Goal: Use online tool/utility: Utilize a website feature to perform a specific function

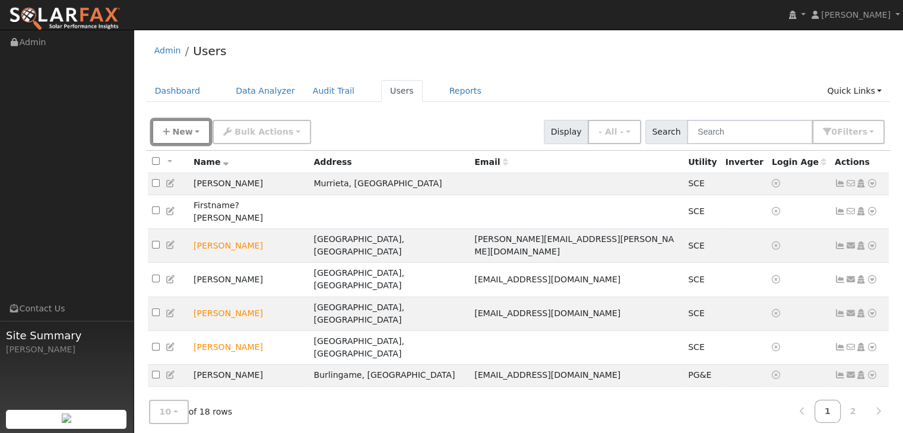
click at [176, 134] on span "New" at bounding box center [182, 132] width 20 height 10
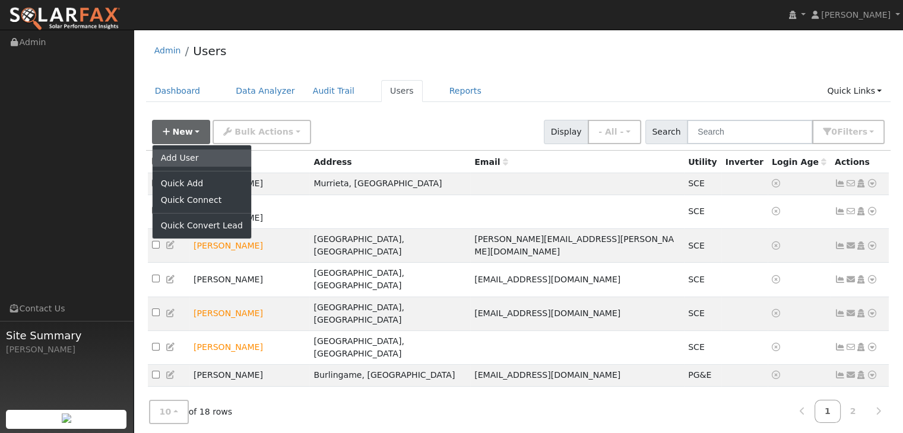
click at [176, 162] on link "Add User" at bounding box center [202, 158] width 99 height 17
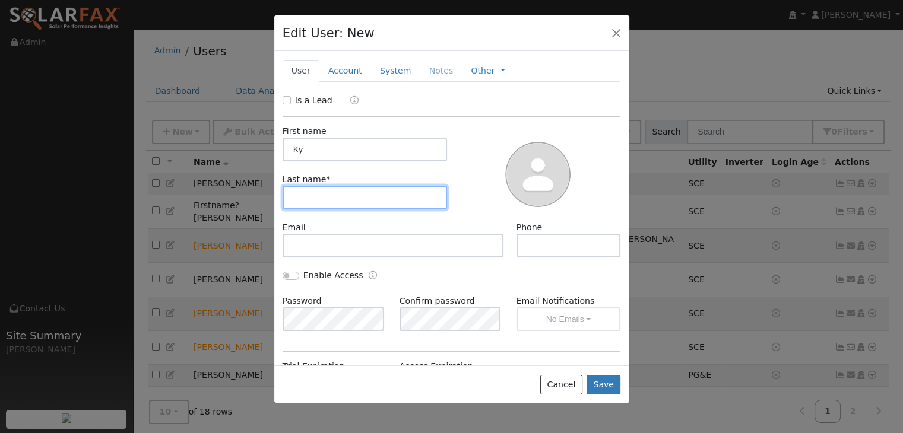
click at [297, 205] on input "text" at bounding box center [365, 198] width 165 height 24
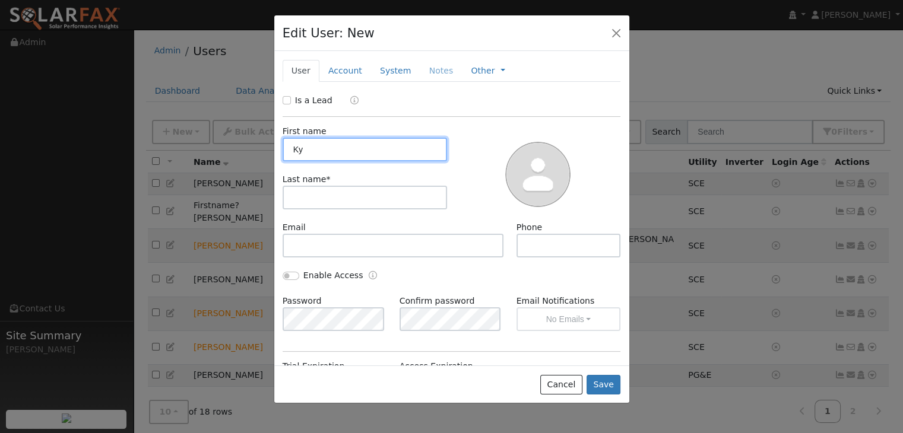
click at [293, 155] on input "Ky" at bounding box center [365, 150] width 165 height 24
type input "Ly"
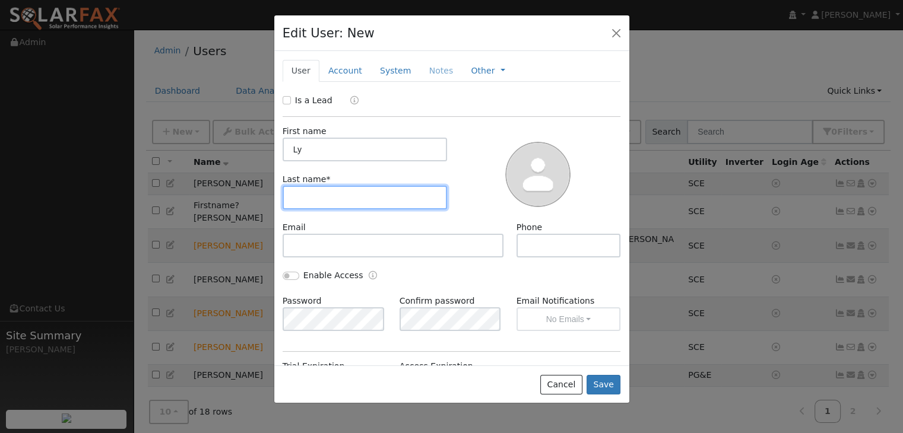
click at [299, 205] on input "text" at bounding box center [365, 198] width 165 height 24
type input "Kiaton"
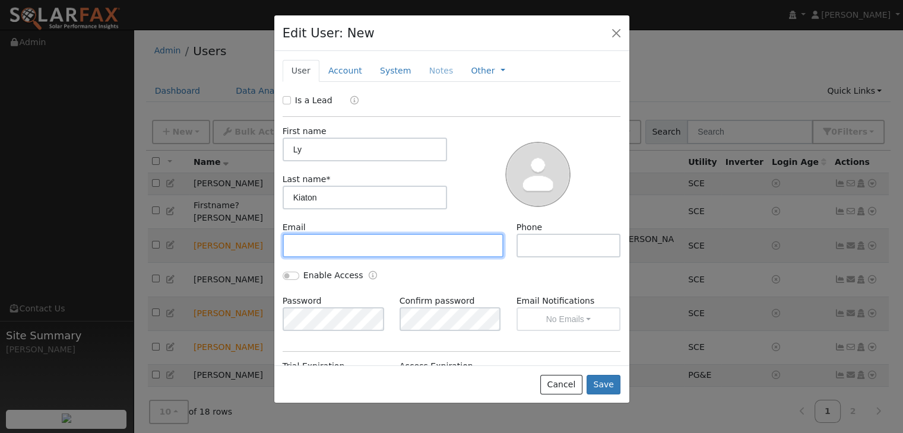
click at [303, 249] on input "text" at bounding box center [393, 246] width 221 height 24
paste input "kiatonly@gmail.com>"
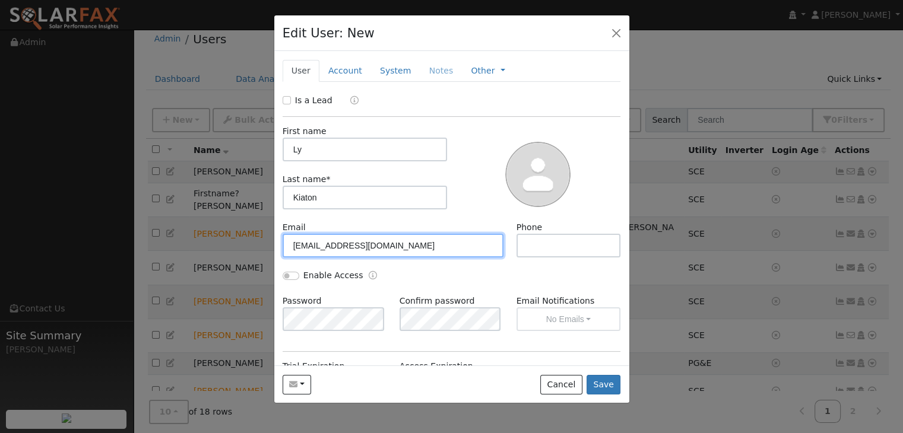
type input "kiatonly@gmail.com"
click at [286, 98] on input "Is a Lead" at bounding box center [287, 100] width 8 height 8
checkbox input "true"
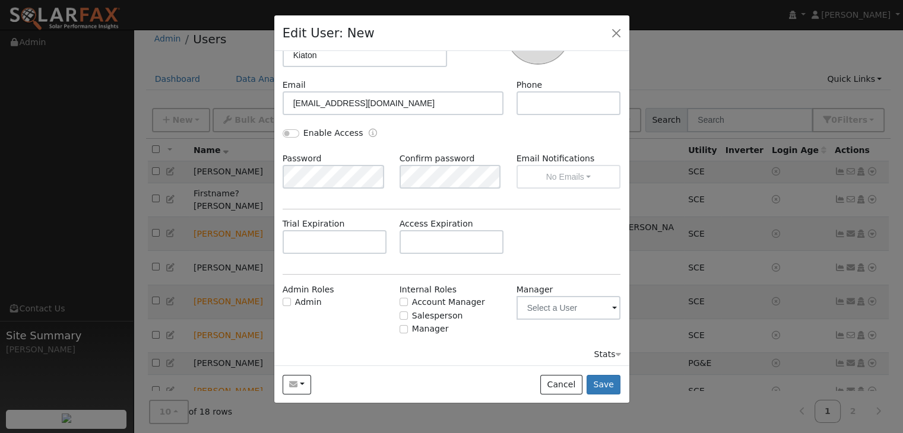
scroll to position [145, 0]
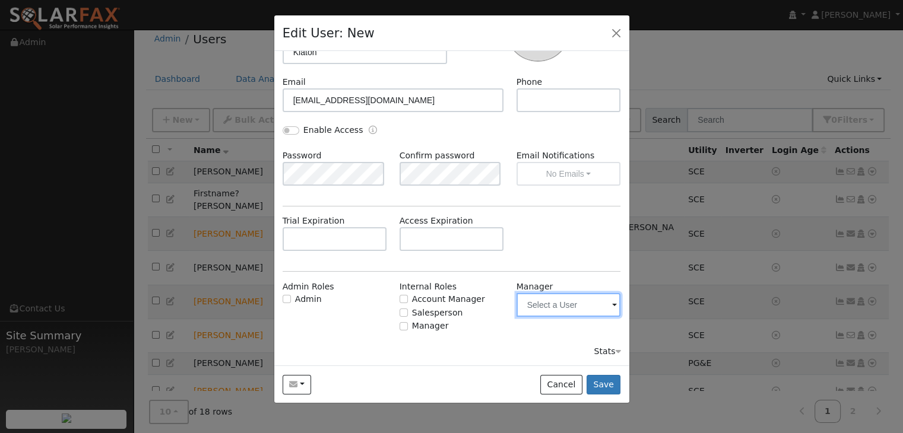
click at [597, 303] on input "text" at bounding box center [569, 305] width 105 height 24
click at [597, 303] on img at bounding box center [606, 304] width 30 height 23
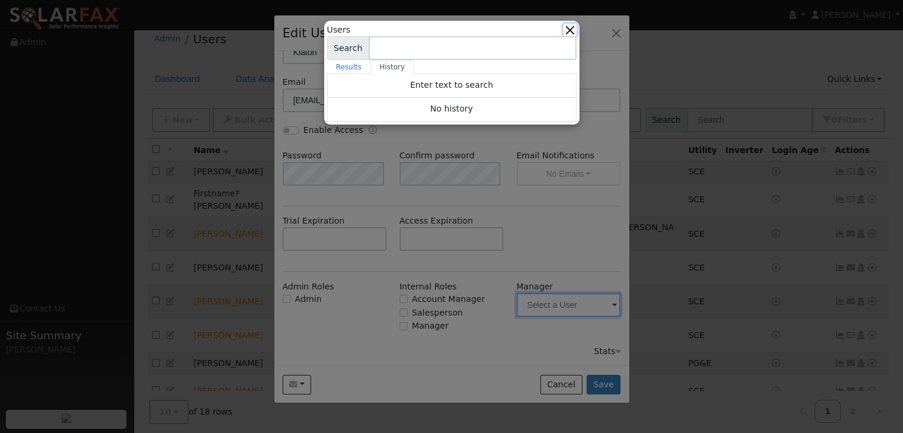
click at [570, 29] on button "button" at bounding box center [570, 30] width 12 height 12
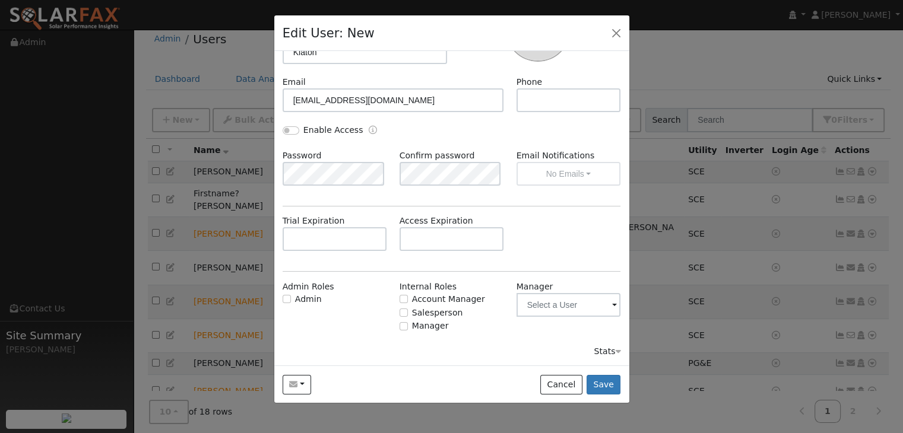
scroll to position [24, 0]
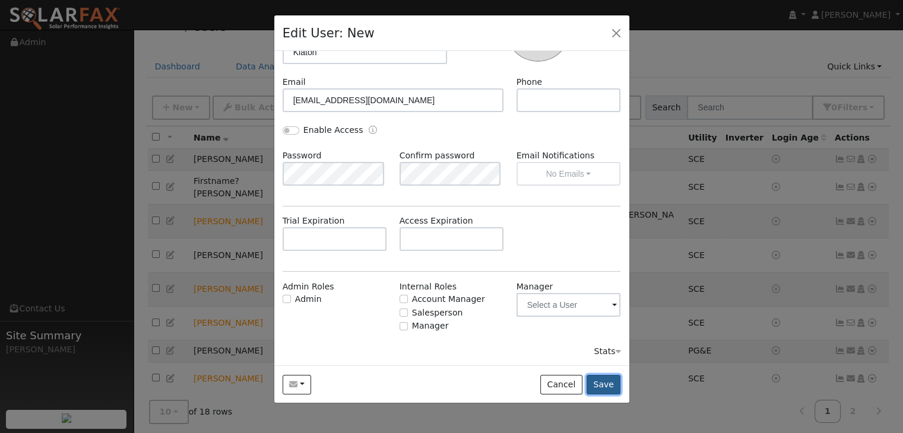
click at [605, 381] on button "Save" at bounding box center [604, 385] width 34 height 20
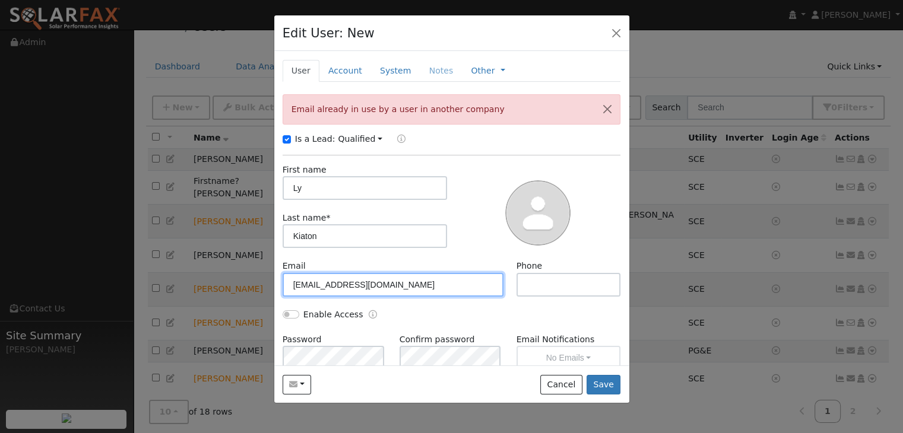
click at [374, 284] on input "kiatonly@gmail.com" at bounding box center [393, 285] width 221 height 24
type input "k"
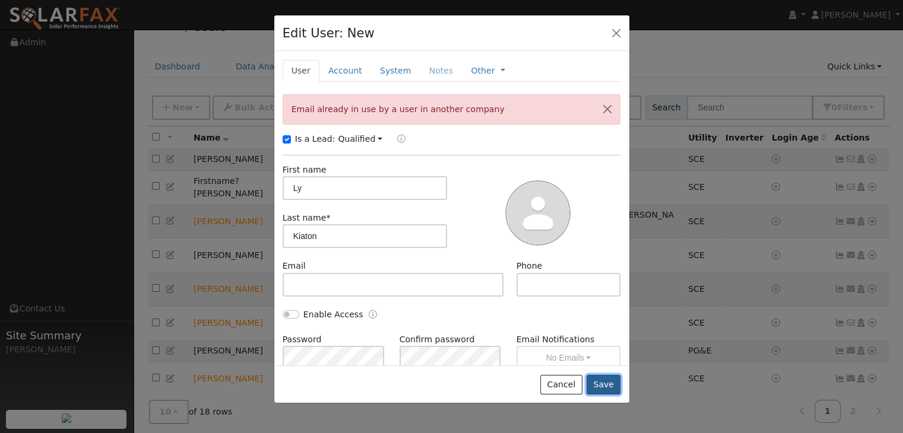
click at [597, 388] on button "Save" at bounding box center [604, 385] width 34 height 20
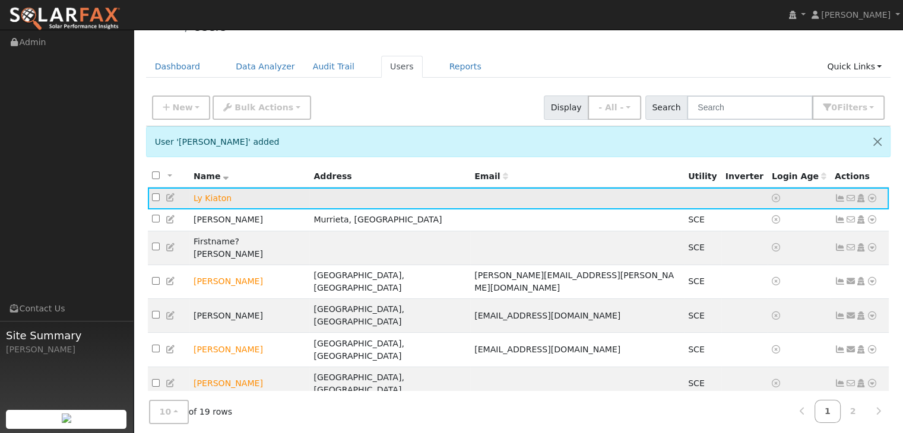
click at [169, 194] on icon at bounding box center [171, 198] width 11 height 8
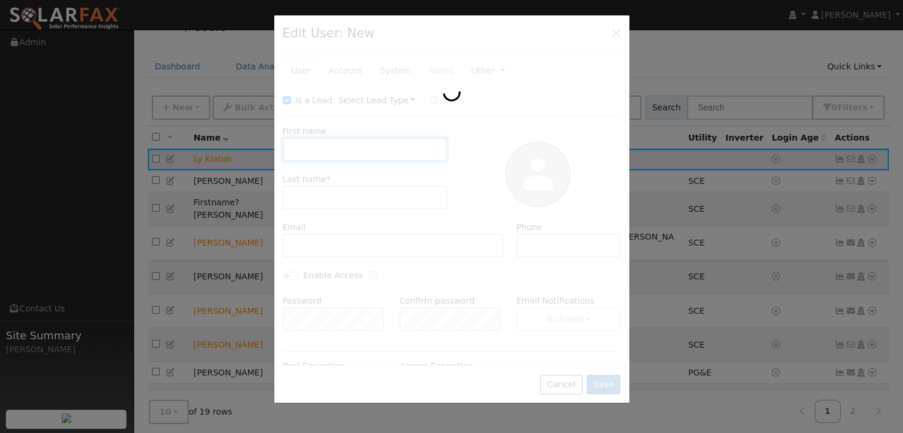
type input "Ly"
type input "Kiaton"
type input "Default Account"
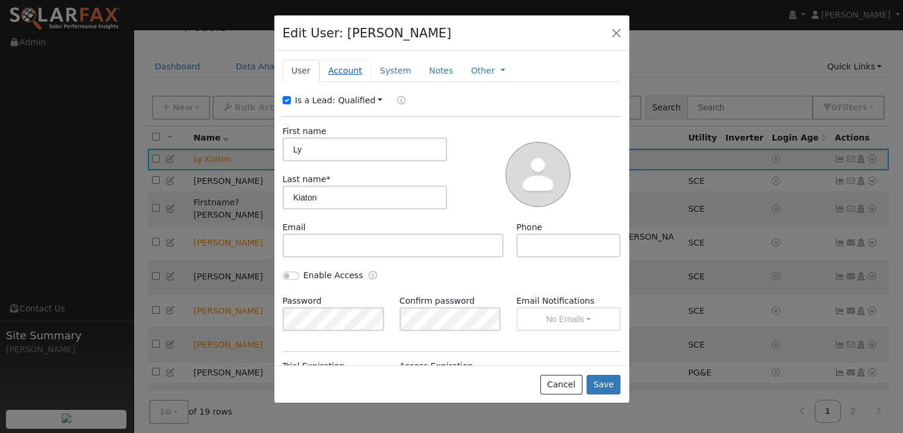
click at [338, 72] on link "Account" at bounding box center [345, 71] width 52 height 22
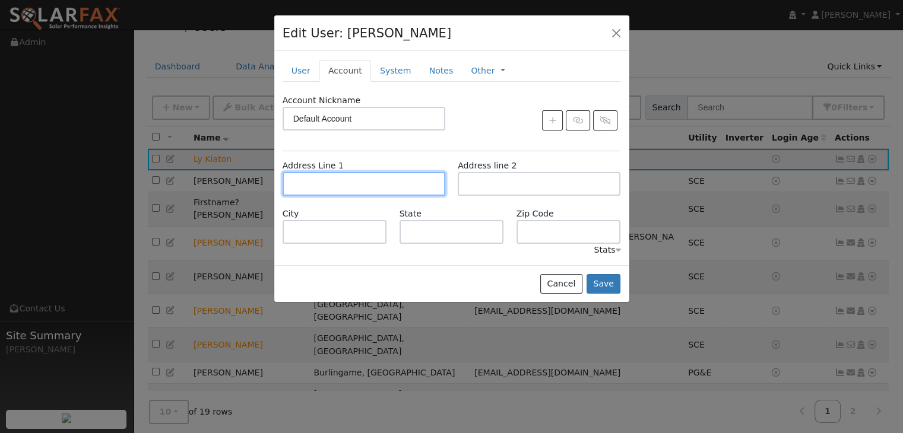
click at [290, 183] on input "text" at bounding box center [364, 184] width 163 height 24
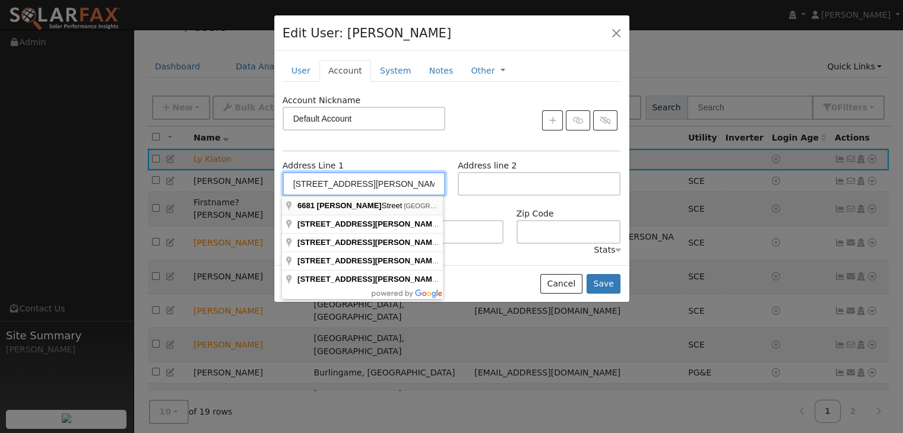
type input "[STREET_ADDRESS][PERSON_NAME]"
type input "Corona"
type input "CA"
type input "92880"
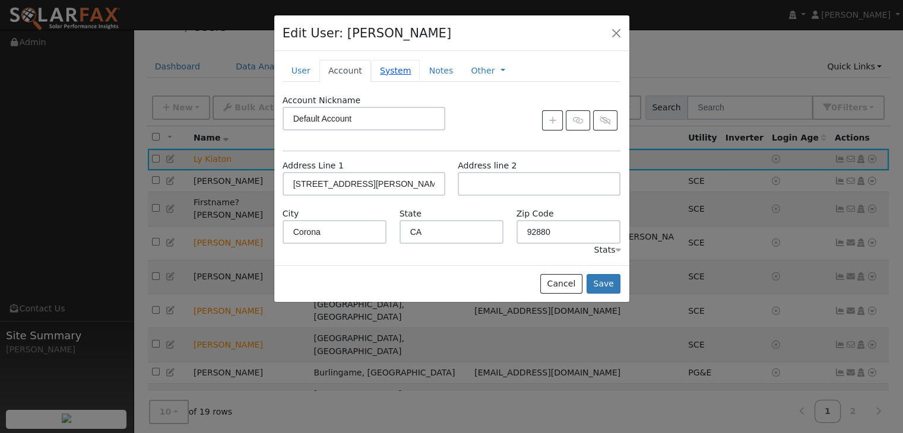
click at [380, 74] on link "System" at bounding box center [395, 71] width 49 height 22
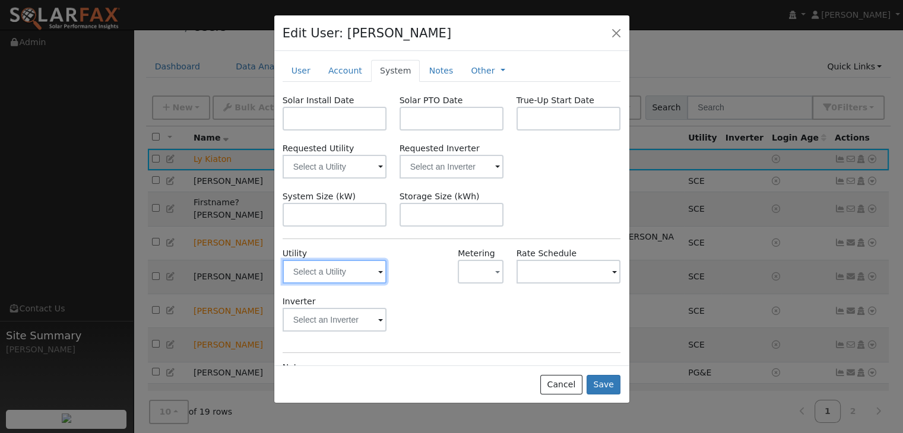
click at [372, 273] on input "text" at bounding box center [335, 272] width 105 height 24
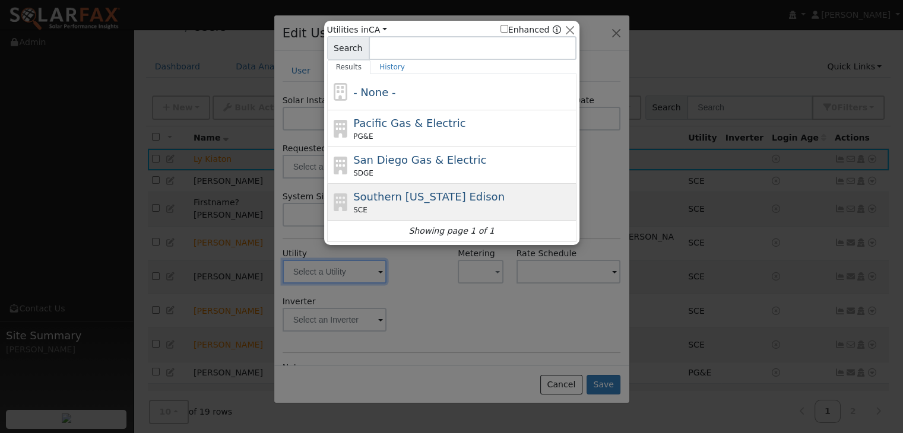
click at [414, 196] on span "Southern [US_STATE] Edison" at bounding box center [428, 197] width 151 height 12
type input "SCE"
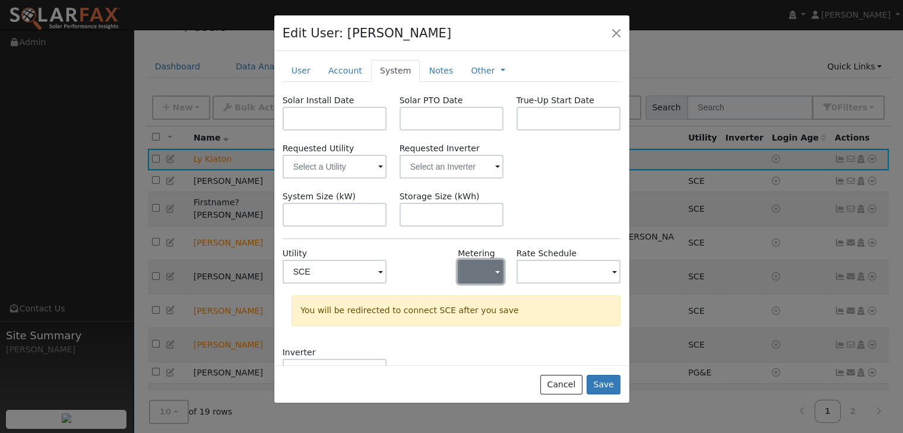
click at [495, 270] on span "button" at bounding box center [497, 273] width 5 height 12
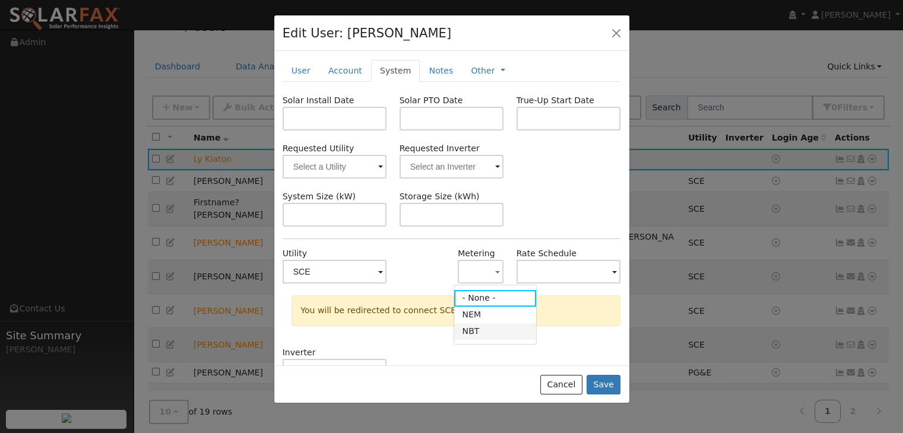
click at [487, 328] on link "NBT" at bounding box center [495, 332] width 83 height 17
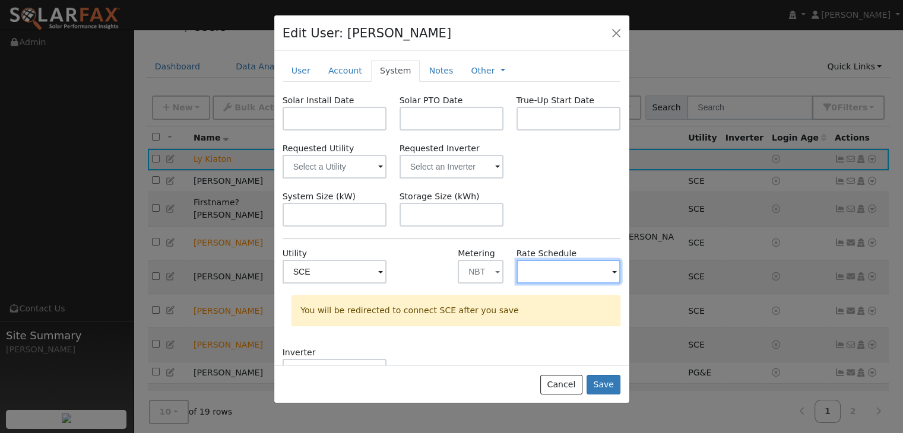
click at [387, 276] on input "text" at bounding box center [335, 272] width 105 height 24
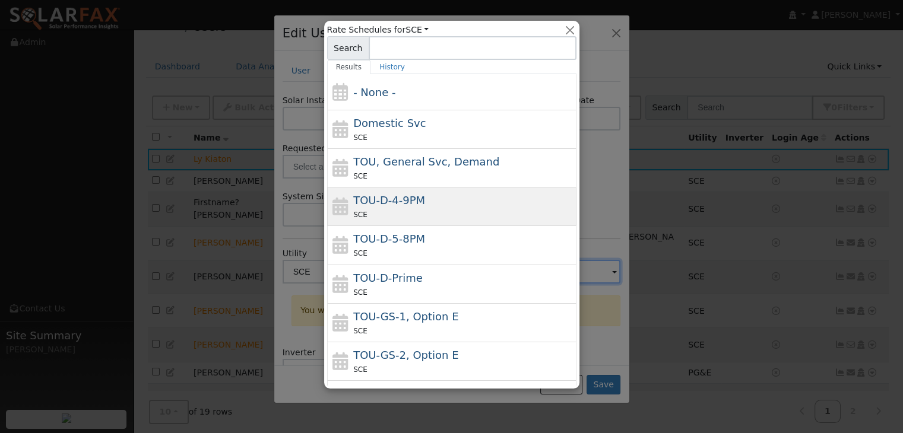
click at [448, 204] on div "TOU-D-4-9PM SCE" at bounding box center [463, 206] width 220 height 29
type input "TOU-D-4-9PM"
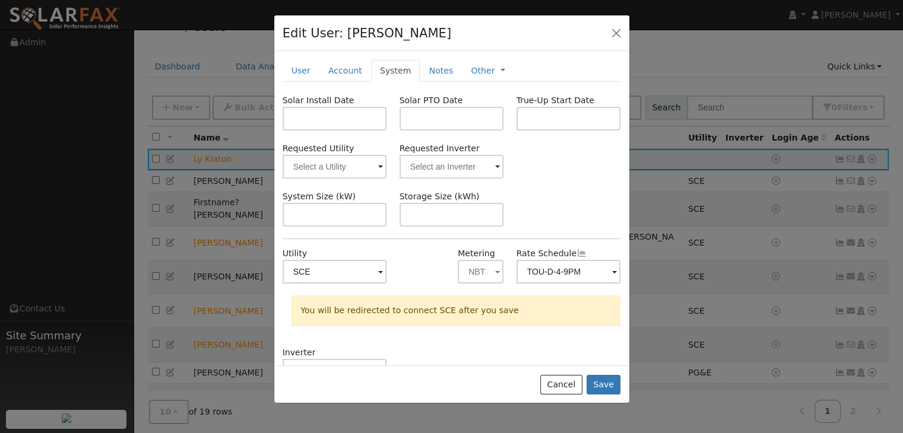
scroll to position [48, 0]
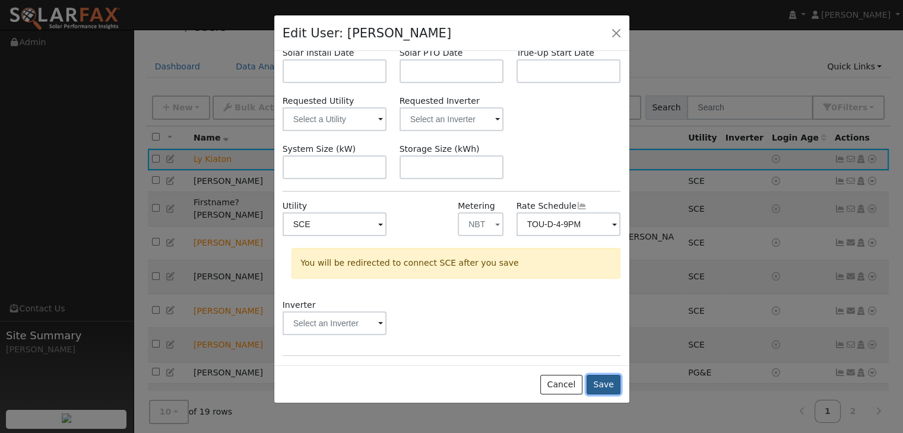
click at [607, 382] on button "Save" at bounding box center [604, 385] width 34 height 20
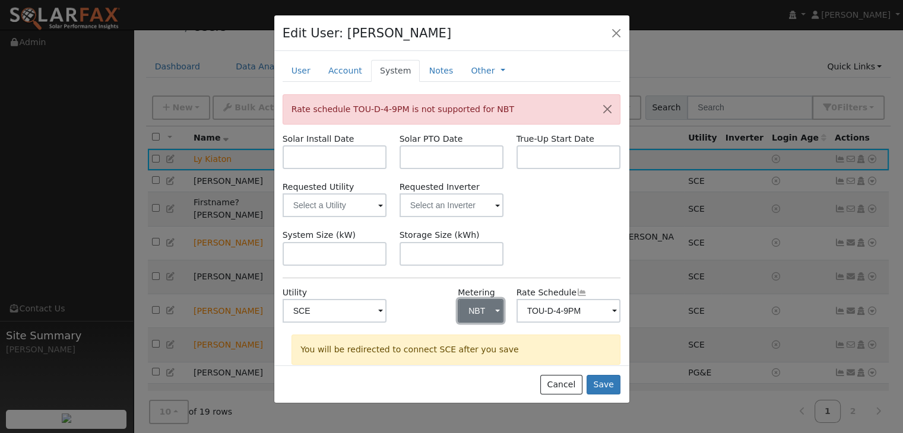
click at [487, 309] on button "NBT" at bounding box center [481, 311] width 46 height 24
click at [482, 265] on link "NEM" at bounding box center [495, 267] width 83 height 17
click at [603, 388] on button "Save" at bounding box center [604, 385] width 34 height 20
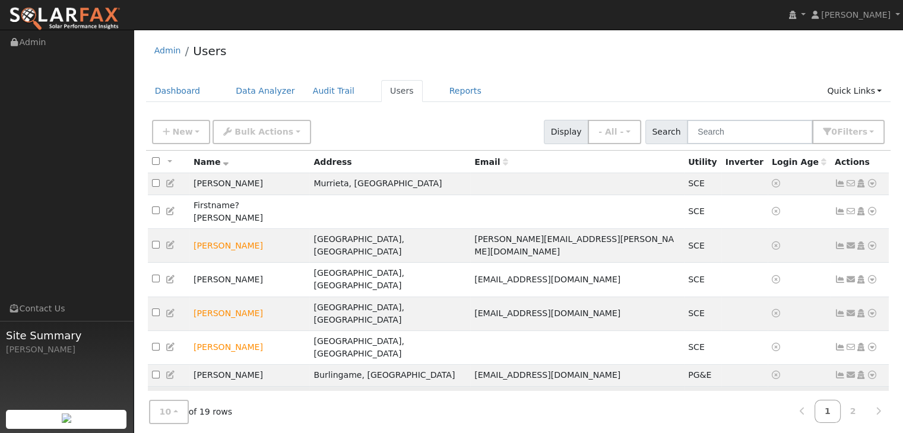
click at [868, 399] on icon at bounding box center [872, 403] width 11 height 8
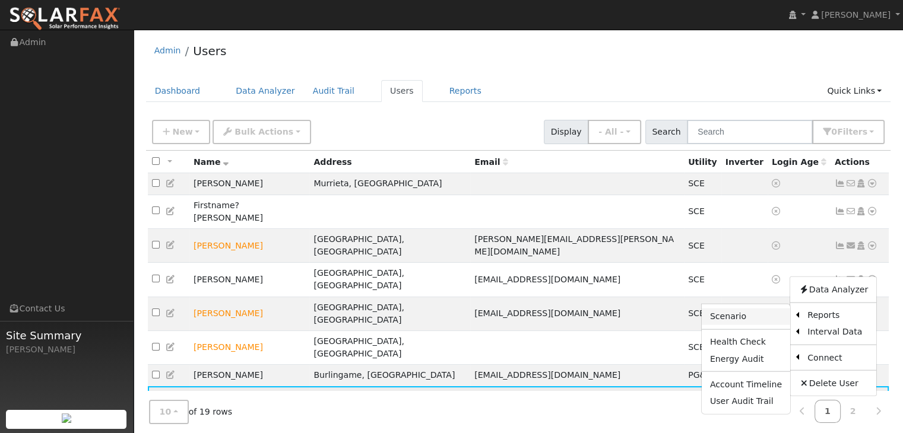
click at [734, 308] on link "Scenario" at bounding box center [746, 316] width 88 height 17
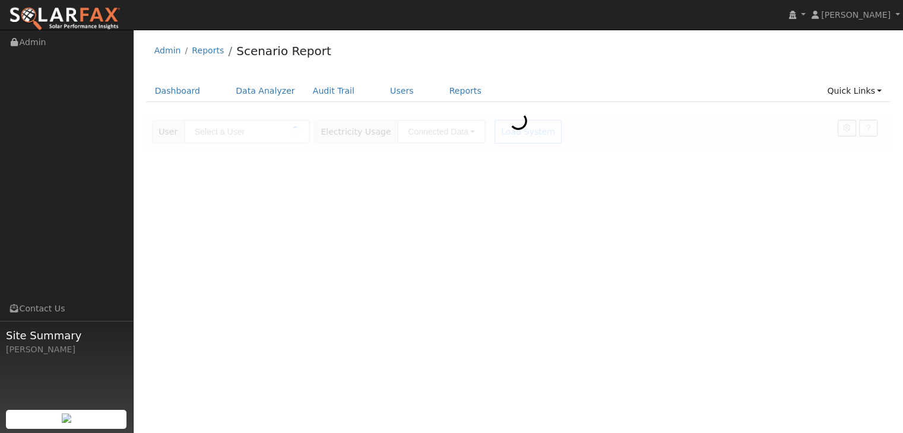
type input "Ly Kiaton"
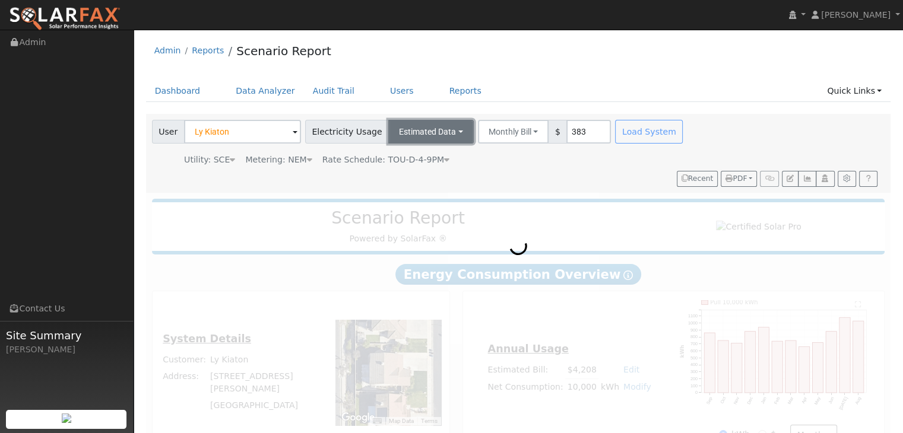
click at [447, 127] on button "Estimated Data" at bounding box center [431, 132] width 86 height 24
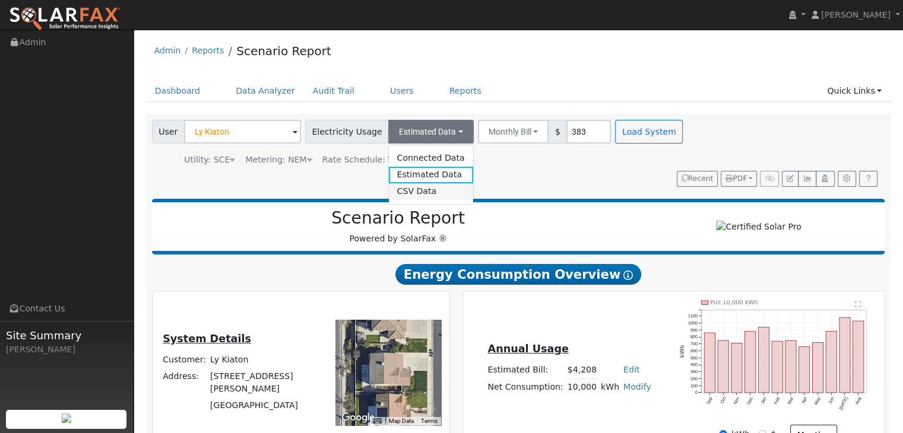
click at [406, 191] on link "CSV Data" at bounding box center [430, 191] width 84 height 17
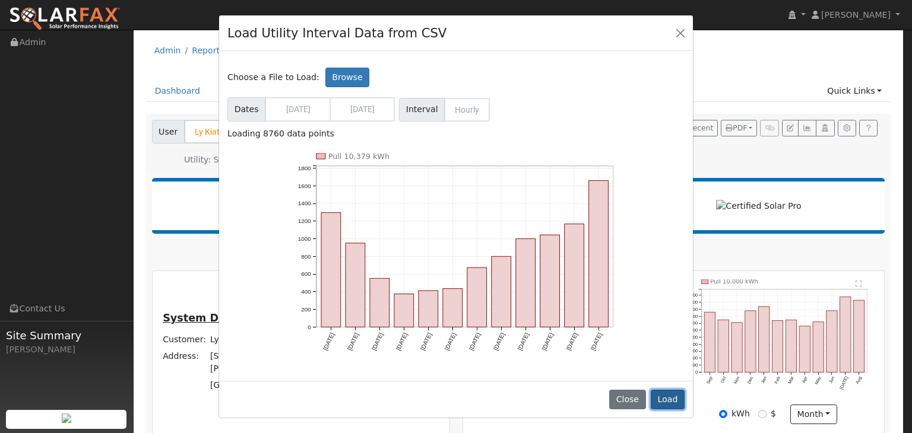
click at [668, 397] on button "Load" at bounding box center [668, 400] width 34 height 20
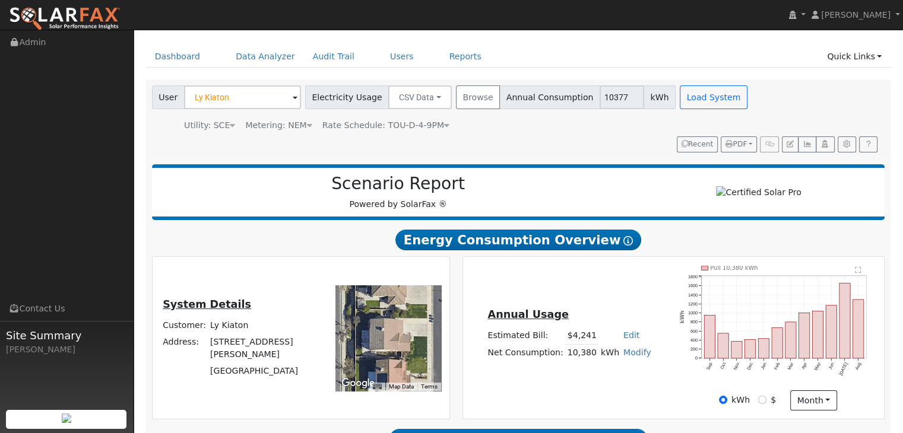
scroll to position [35, 0]
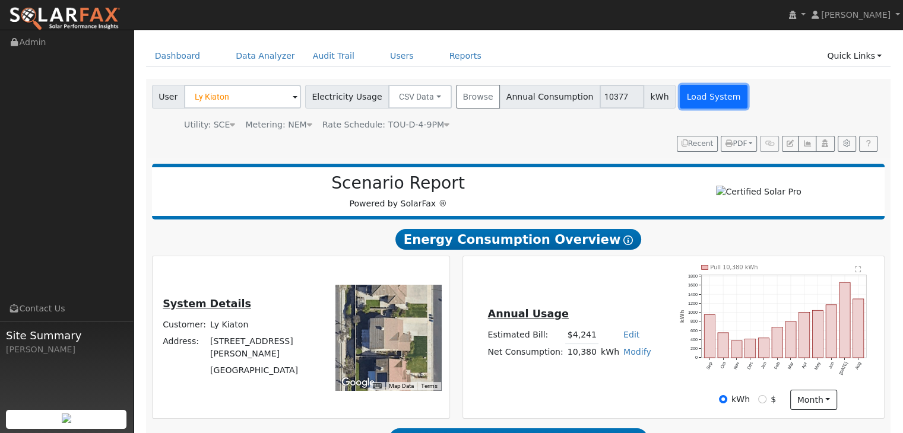
click at [680, 88] on button "Load System" at bounding box center [714, 97] width 68 height 24
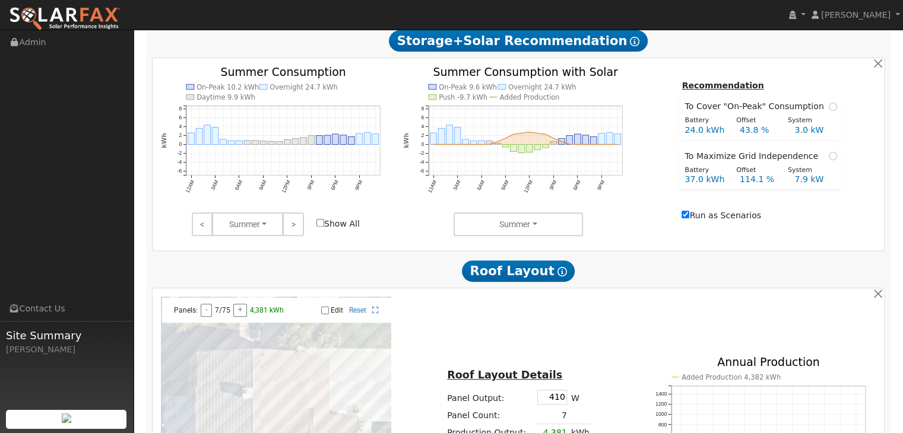
scroll to position [435, 0]
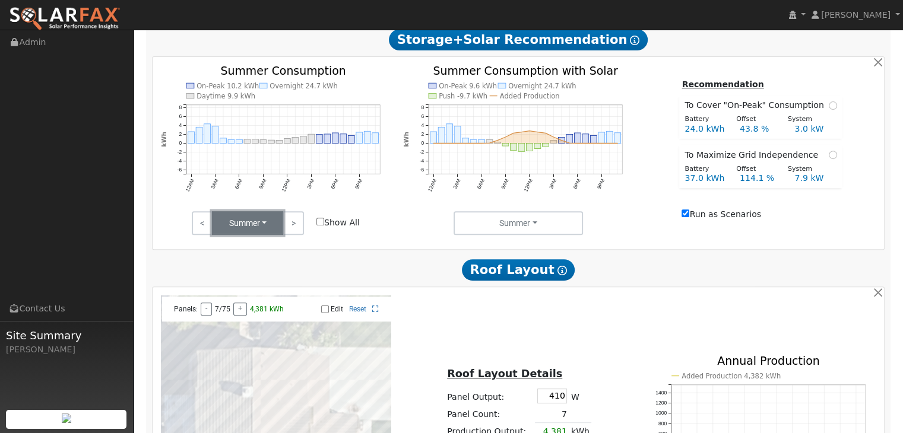
click at [279, 229] on button "Summer" at bounding box center [247, 223] width 71 height 24
click at [239, 270] on link "Fall" at bounding box center [254, 266] width 83 height 17
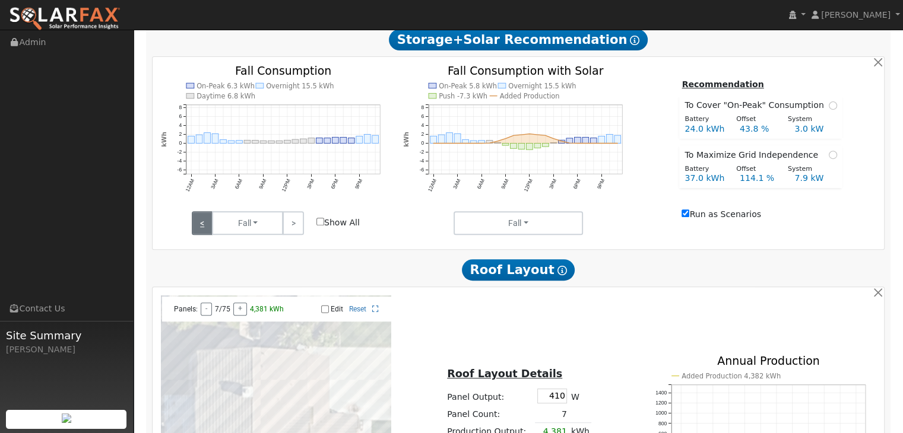
click at [202, 229] on link "<" at bounding box center [202, 223] width 21 height 24
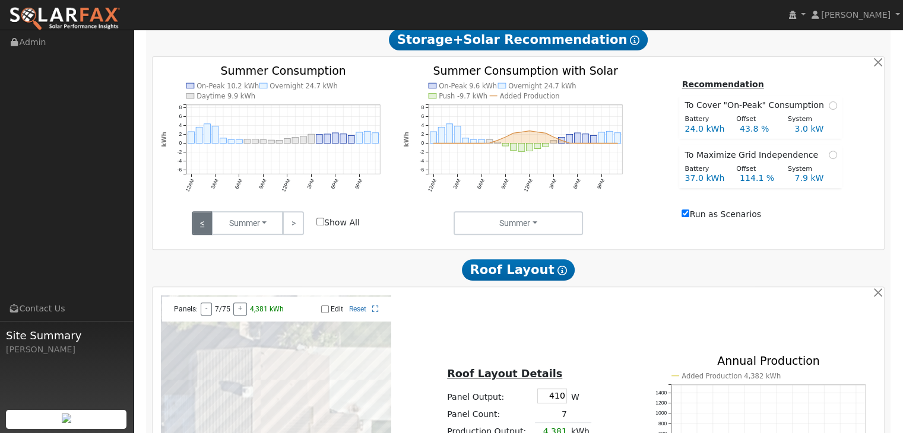
click at [202, 229] on link "<" at bounding box center [202, 223] width 21 height 24
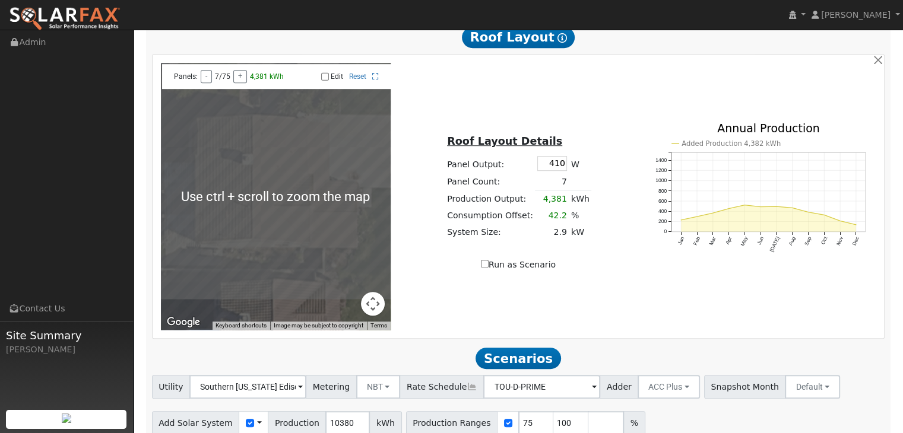
scroll to position [664, 0]
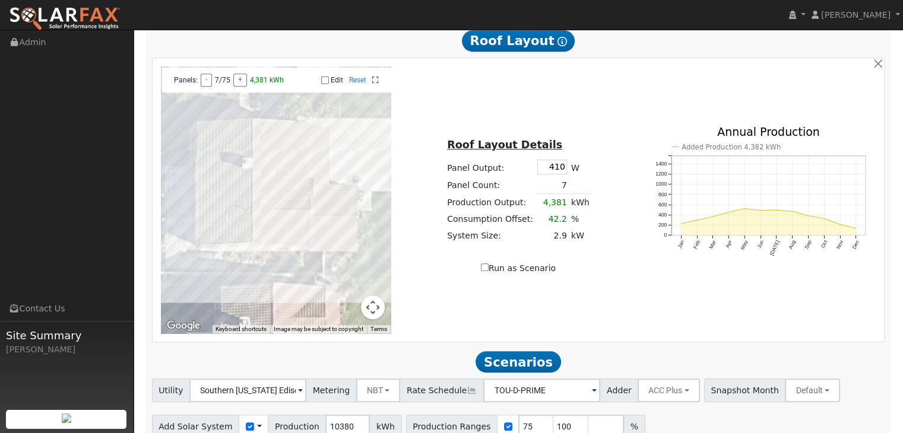
click at [376, 84] on icon at bounding box center [375, 80] width 7 height 7
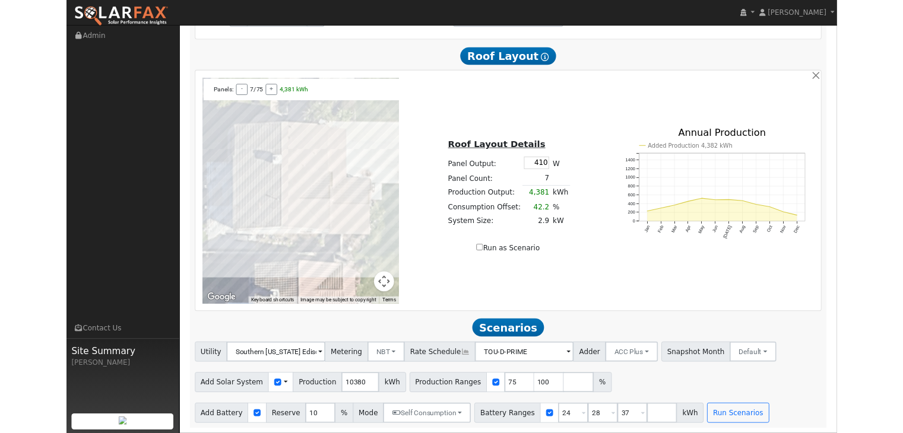
scroll to position [645, 0]
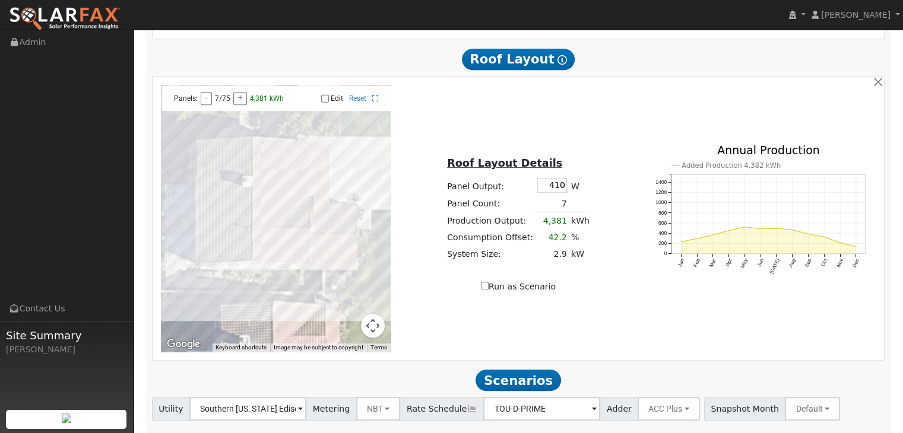
click at [325, 103] on input "Edit" at bounding box center [325, 98] width 8 height 8
checkbox input "true"
click at [356, 276] on div at bounding box center [276, 218] width 230 height 267
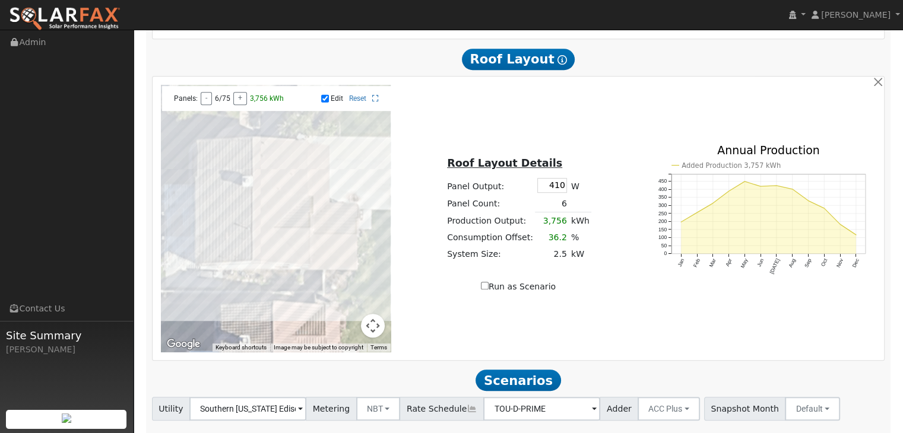
click at [354, 254] on div at bounding box center [276, 218] width 230 height 267
click at [343, 256] on div at bounding box center [276, 218] width 230 height 267
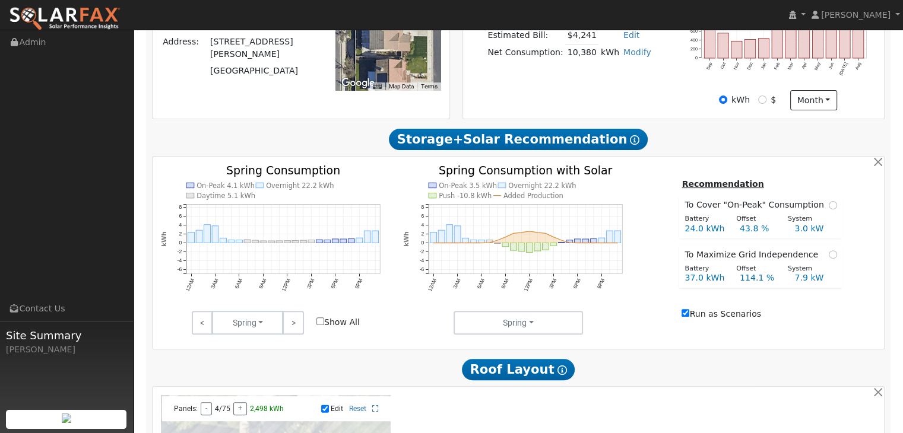
scroll to position [336, 0]
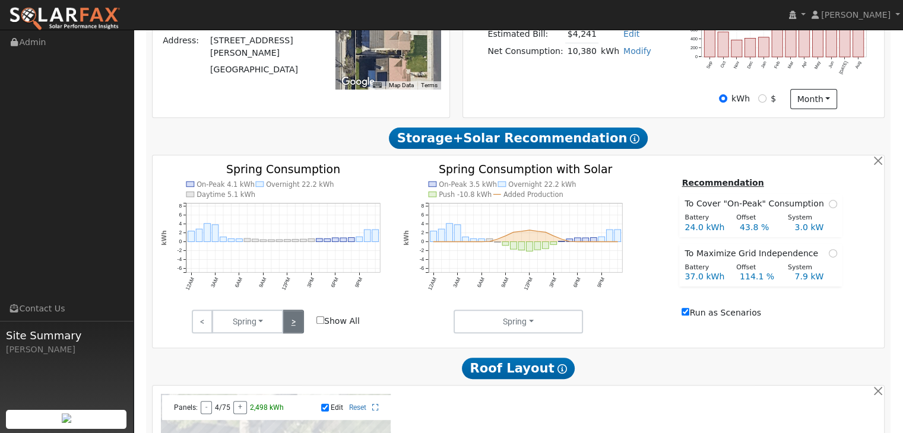
click at [288, 327] on link ">" at bounding box center [293, 322] width 21 height 24
click at [293, 321] on link ">" at bounding box center [293, 322] width 21 height 24
click at [290, 330] on link ">" at bounding box center [293, 322] width 21 height 24
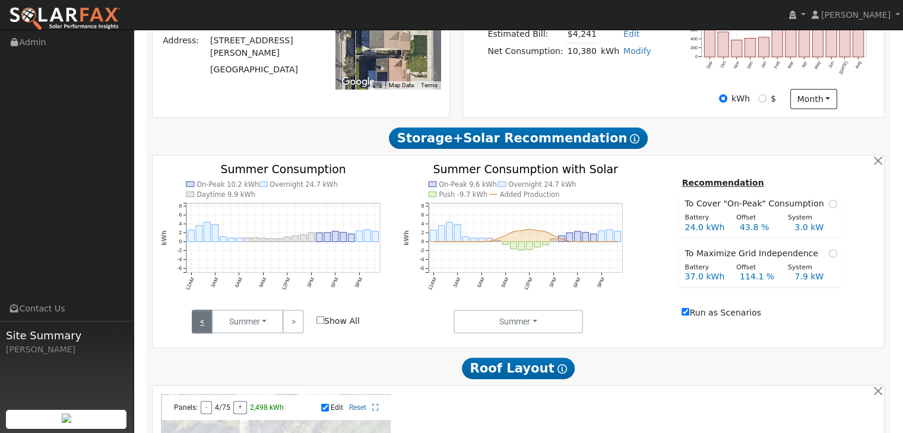
click at [204, 325] on link "<" at bounding box center [202, 322] width 21 height 24
click at [204, 326] on link "<" at bounding box center [202, 322] width 21 height 24
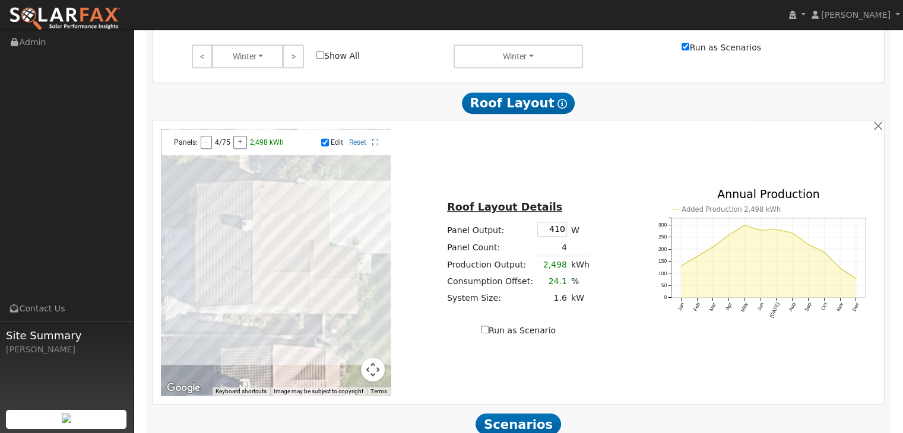
scroll to position [601, 0]
click at [209, 302] on div at bounding box center [276, 262] width 230 height 267
click at [213, 288] on div at bounding box center [276, 262] width 230 height 267
click at [213, 279] on div at bounding box center [276, 262] width 230 height 267
click at [553, 232] on input "410" at bounding box center [552, 230] width 30 height 15
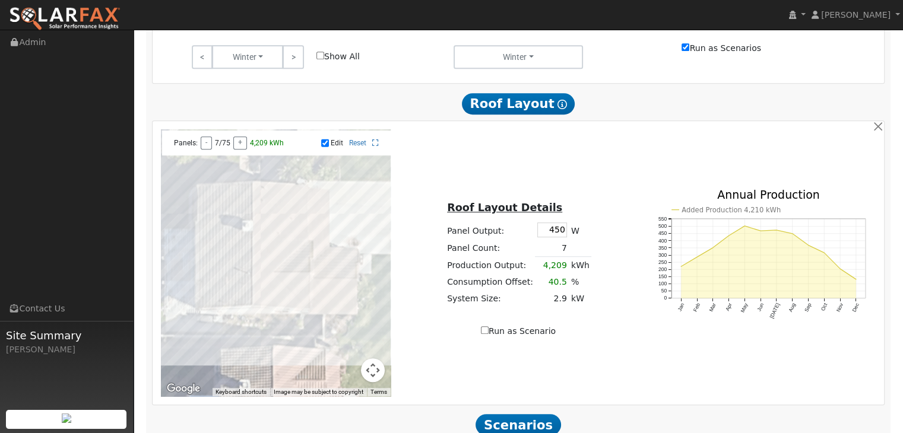
type input "450"
click at [210, 270] on div at bounding box center [276, 262] width 230 height 267
click at [211, 262] on div at bounding box center [276, 262] width 230 height 267
click at [207, 242] on div at bounding box center [276, 262] width 230 height 267
click at [209, 250] on div at bounding box center [276, 262] width 230 height 267
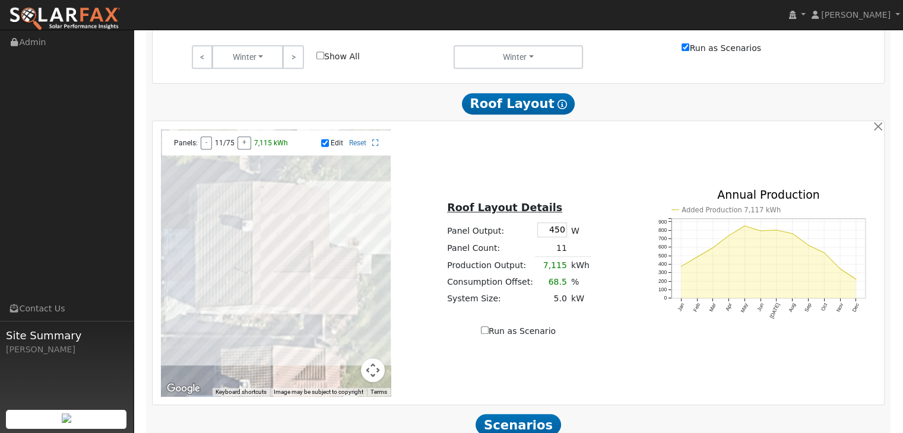
click at [210, 231] on div at bounding box center [276, 262] width 230 height 267
click at [213, 214] on div at bounding box center [276, 262] width 230 height 267
click at [207, 214] on div at bounding box center [276, 262] width 230 height 267
click at [210, 217] on div at bounding box center [276, 262] width 230 height 267
click at [209, 313] on div at bounding box center [276, 262] width 230 height 267
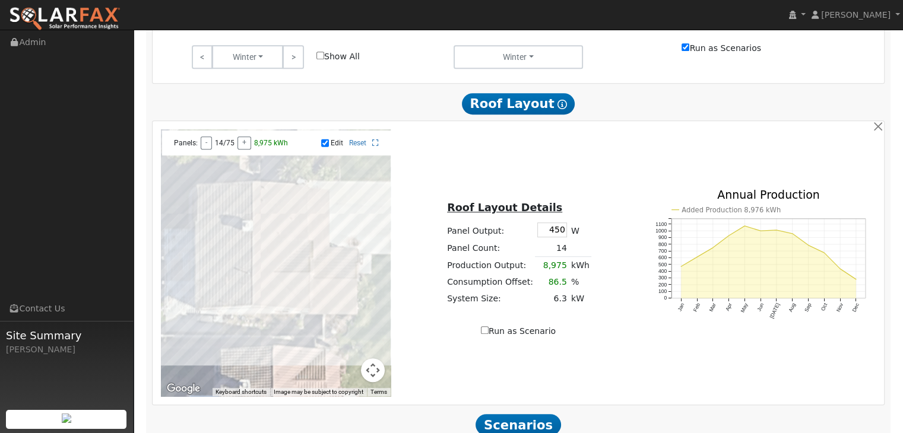
click at [261, 289] on div at bounding box center [276, 262] width 230 height 267
click at [261, 232] on div at bounding box center [276, 262] width 230 height 267
click at [261, 219] on div at bounding box center [276, 262] width 230 height 267
click at [261, 207] on div at bounding box center [276, 262] width 230 height 267
click at [276, 258] on div at bounding box center [276, 262] width 230 height 267
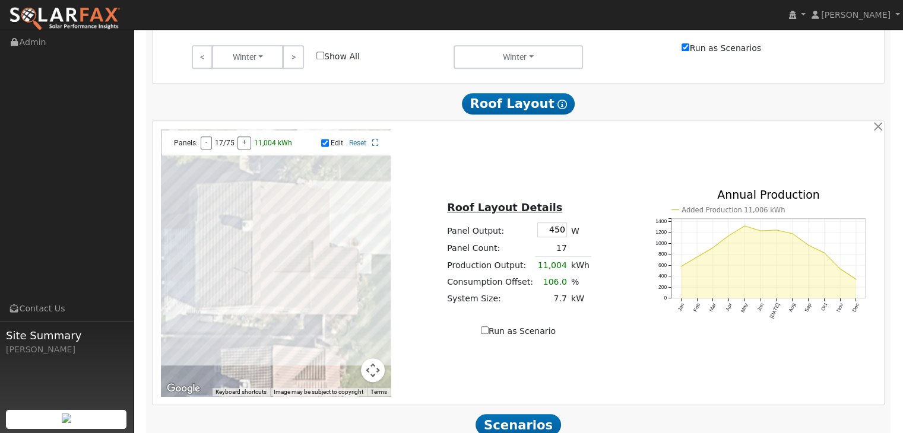
click at [262, 301] on div at bounding box center [276, 262] width 230 height 267
click at [297, 209] on div at bounding box center [276, 262] width 230 height 267
click at [297, 221] on div at bounding box center [276, 262] width 230 height 267
click at [298, 231] on div at bounding box center [276, 262] width 230 height 267
click at [296, 240] on div at bounding box center [276, 262] width 230 height 267
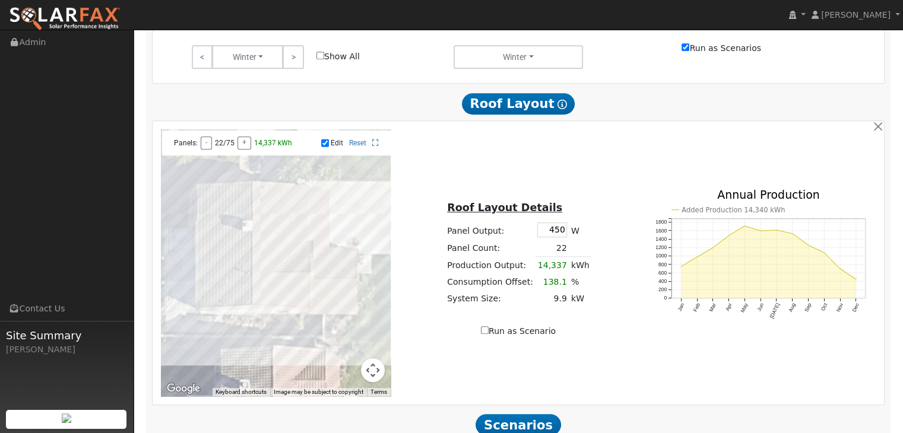
click at [298, 252] on div at bounding box center [276, 262] width 230 height 267
click at [281, 210] on div at bounding box center [276, 262] width 230 height 267
click at [280, 217] on div at bounding box center [276, 262] width 230 height 267
click at [280, 214] on div at bounding box center [276, 262] width 230 height 267
click at [283, 221] on div at bounding box center [276, 262] width 230 height 267
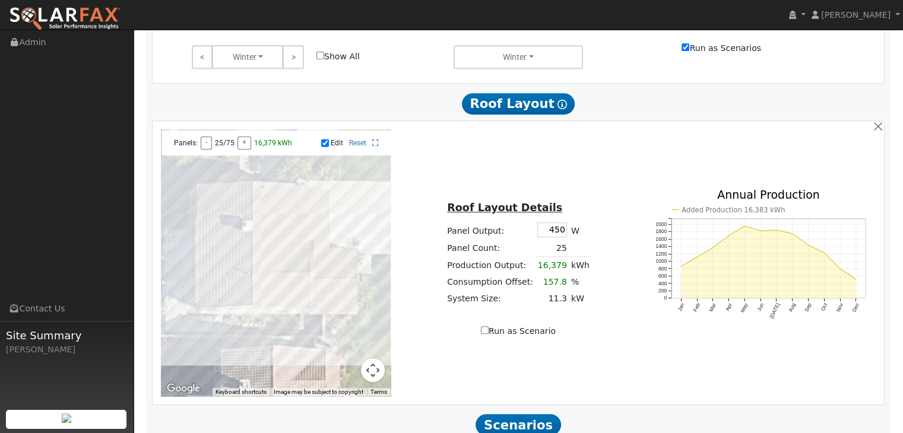
click at [278, 232] on div at bounding box center [276, 262] width 230 height 267
click at [280, 241] on div at bounding box center [276, 262] width 230 height 267
click at [261, 228] on div at bounding box center [276, 262] width 230 height 267
click at [264, 322] on div at bounding box center [276, 262] width 230 height 267
click at [264, 313] on div at bounding box center [276, 262] width 230 height 267
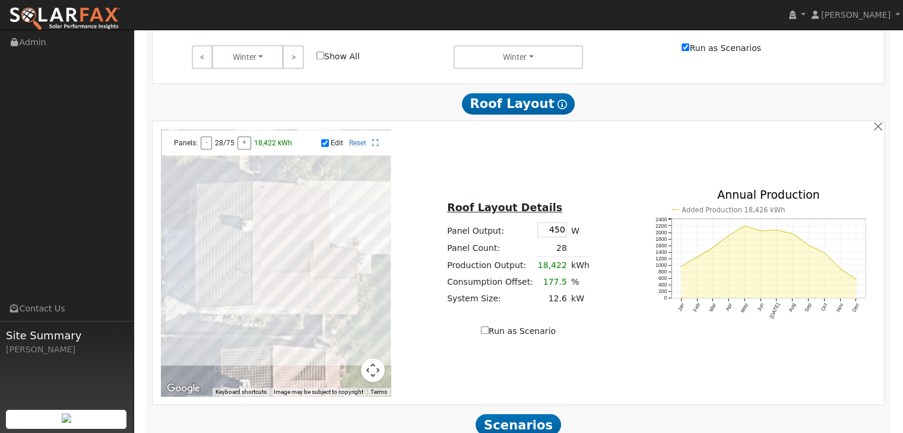
click at [280, 317] on div at bounding box center [276, 262] width 230 height 267
click at [282, 321] on div at bounding box center [276, 262] width 230 height 267
click at [282, 311] on div at bounding box center [276, 262] width 230 height 267
click at [267, 289] on div at bounding box center [276, 262] width 230 height 267
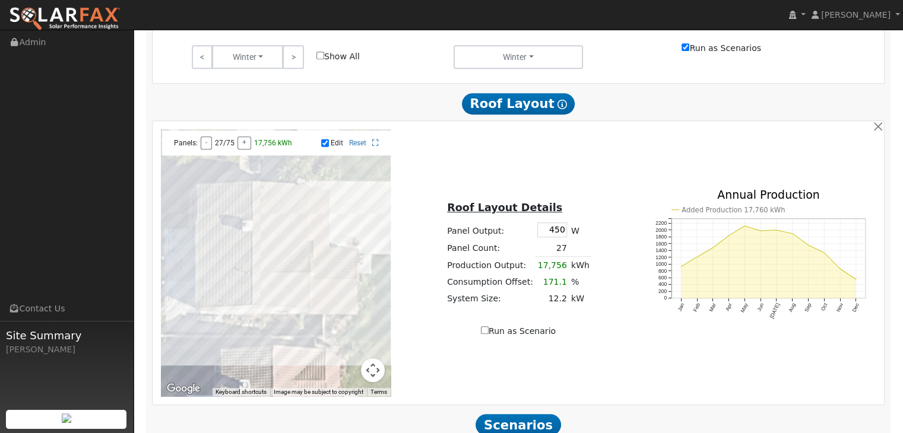
click at [262, 221] on div at bounding box center [276, 262] width 230 height 267
click at [265, 208] on div at bounding box center [276, 262] width 230 height 267
click at [298, 256] on div at bounding box center [276, 262] width 230 height 267
click at [299, 243] on div at bounding box center [276, 262] width 230 height 267
click at [299, 231] on div at bounding box center [276, 262] width 230 height 267
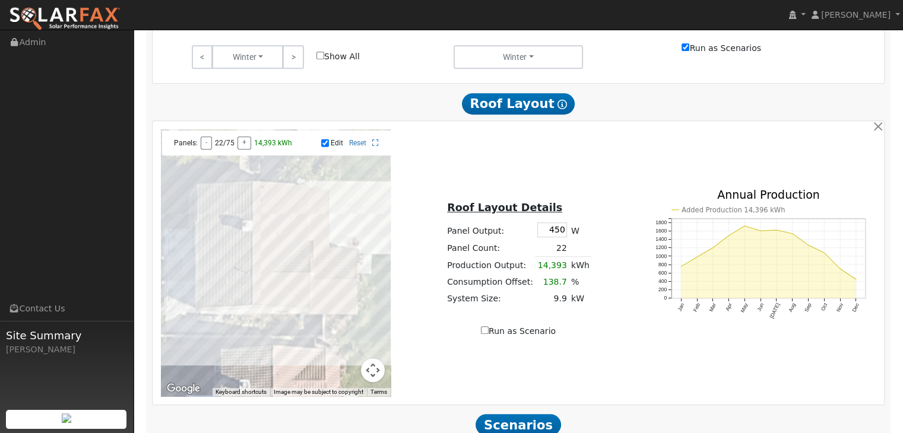
click at [297, 220] on div at bounding box center [276, 262] width 230 height 267
click at [296, 210] on div at bounding box center [276, 262] width 230 height 267
click at [263, 262] on div at bounding box center [276, 262] width 230 height 267
click at [265, 271] on div at bounding box center [276, 262] width 230 height 267
click at [279, 260] on div at bounding box center [276, 262] width 230 height 267
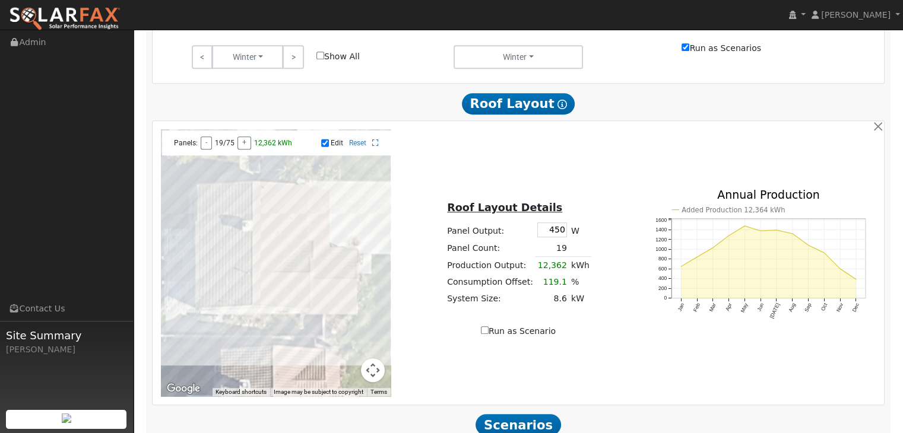
click at [280, 271] on div at bounding box center [276, 262] width 230 height 267
click at [264, 280] on div at bounding box center [276, 262] width 230 height 267
click at [265, 321] on div at bounding box center [276, 262] width 230 height 267
click at [264, 316] on div at bounding box center [276, 262] width 230 height 267
click at [264, 300] on div at bounding box center [276, 262] width 230 height 267
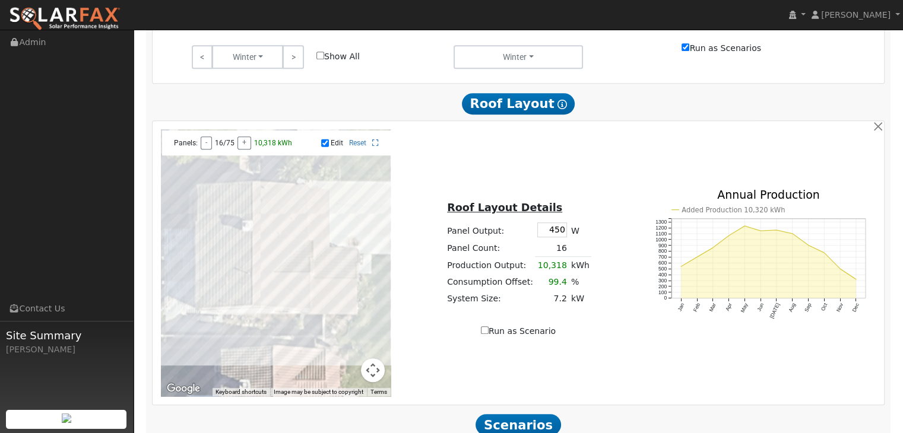
click at [300, 250] on div at bounding box center [276, 262] width 230 height 267
click at [294, 210] on div at bounding box center [276, 262] width 230 height 267
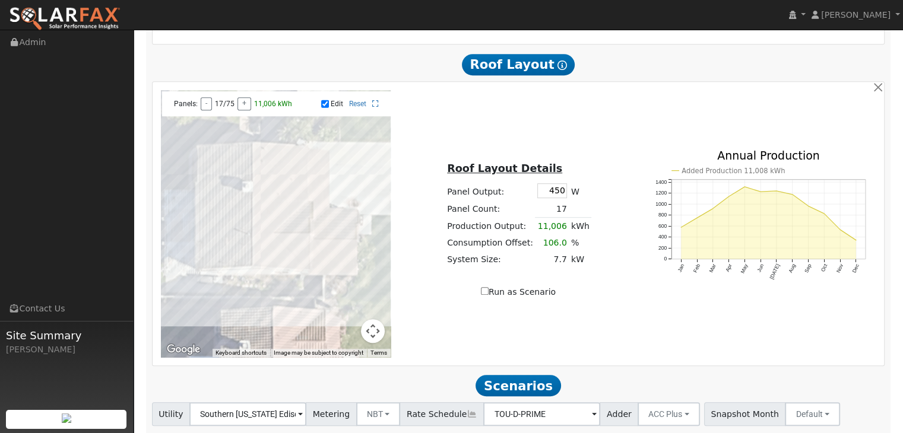
scroll to position [641, 0]
click at [298, 171] on div at bounding box center [276, 223] width 230 height 267
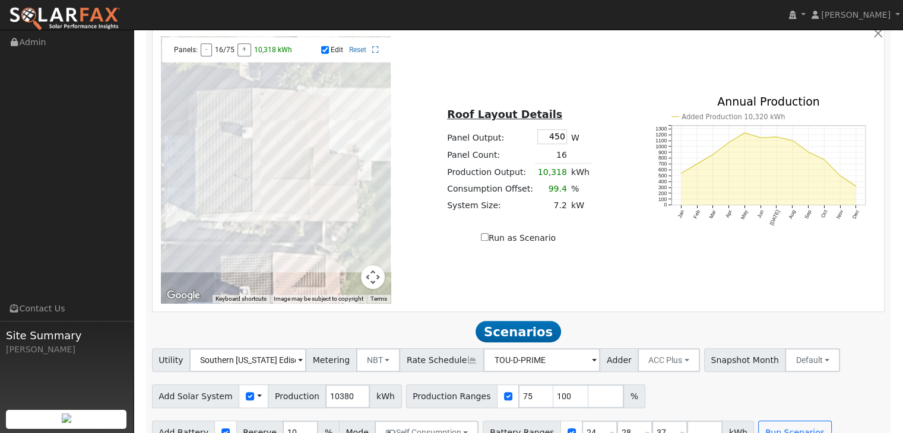
scroll to position [695, 0]
click at [487, 238] on input "Run as Scenario" at bounding box center [485, 236] width 8 height 8
checkbox input "true"
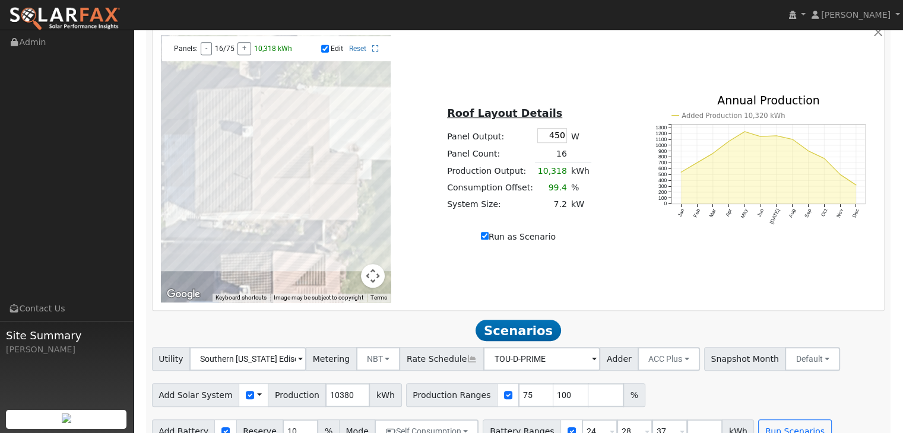
type input "10318"
type input "100"
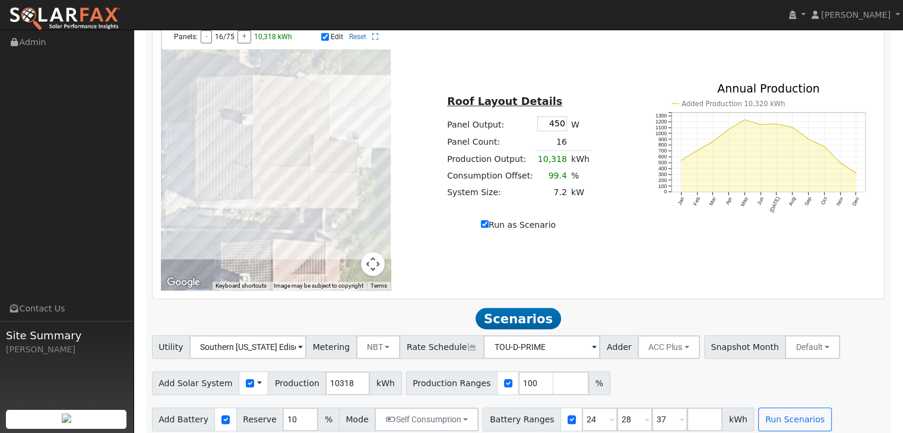
scroll to position [723, 0]
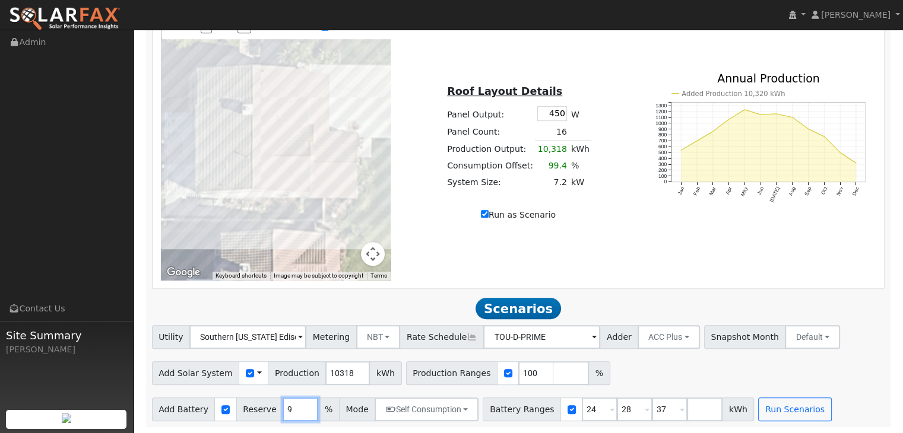
click at [298, 410] on input "9" at bounding box center [301, 410] width 36 height 24
click at [298, 410] on input "8" at bounding box center [301, 410] width 36 height 24
click at [298, 410] on input "7" at bounding box center [301, 410] width 36 height 24
click at [298, 410] on input "6" at bounding box center [301, 410] width 36 height 24
type input "5"
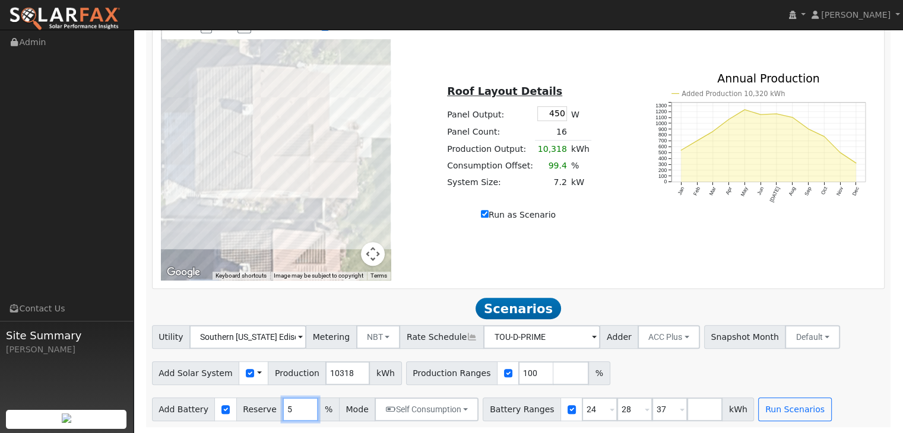
click at [298, 410] on input "5" at bounding box center [301, 410] width 36 height 24
click at [624, 372] on div "Add Solar System Use CSV Data Production 10318 kWh Production Ranges 100 %" at bounding box center [519, 371] width 738 height 28
click at [758, 412] on button "Run Scenarios" at bounding box center [794, 410] width 73 height 24
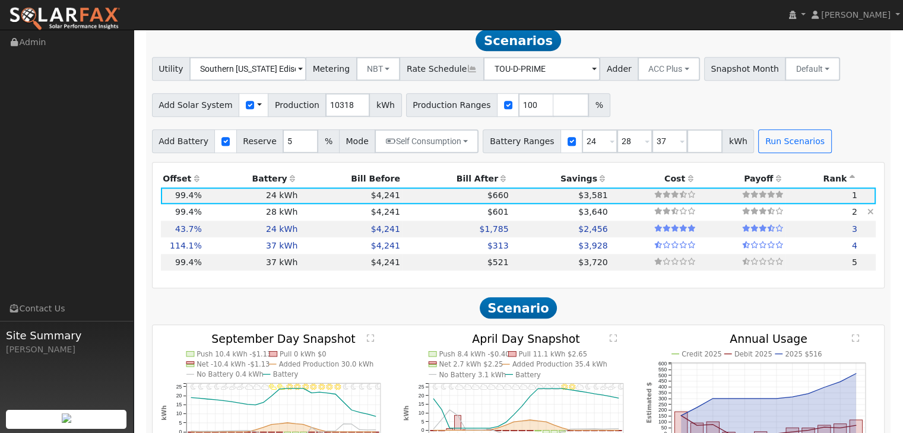
scroll to position [986, 0]
click at [313, 237] on td "$4,241" at bounding box center [351, 228] width 103 height 17
type input "3.0"
type input "$9,385"
type input "$11,456"
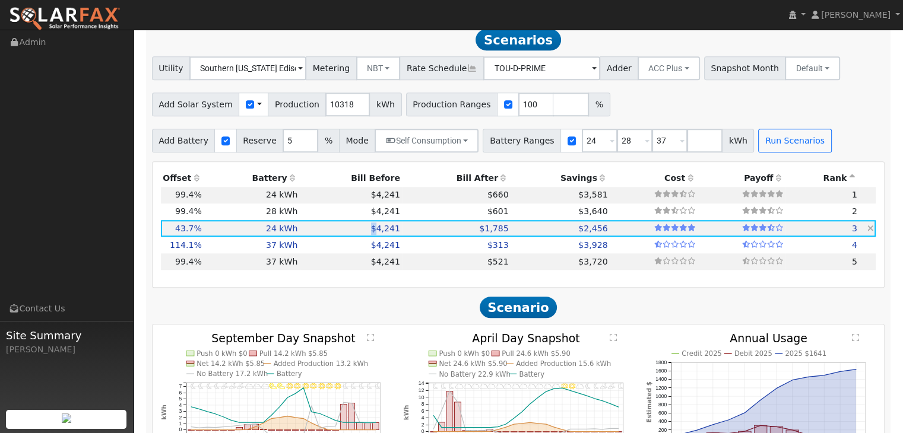
click at [313, 237] on td "$4,241" at bounding box center [351, 228] width 103 height 17
drag, startPoint x: 313, startPoint y: 241, endPoint x: 300, endPoint y: 252, distance: 17.2
click at [300, 252] on tbody "10,318 kWh 99.4% 24 kWh 5% $4,241 $660 $3,581 1 10,318 kWh 99.4% 28 kWh 5% $4,2…" at bounding box center [519, 229] width 716 height 84
click at [187, 311] on h2 "Scenario" at bounding box center [518, 308] width 733 height 22
click at [238, 198] on td "24 kWh" at bounding box center [252, 195] width 96 height 17
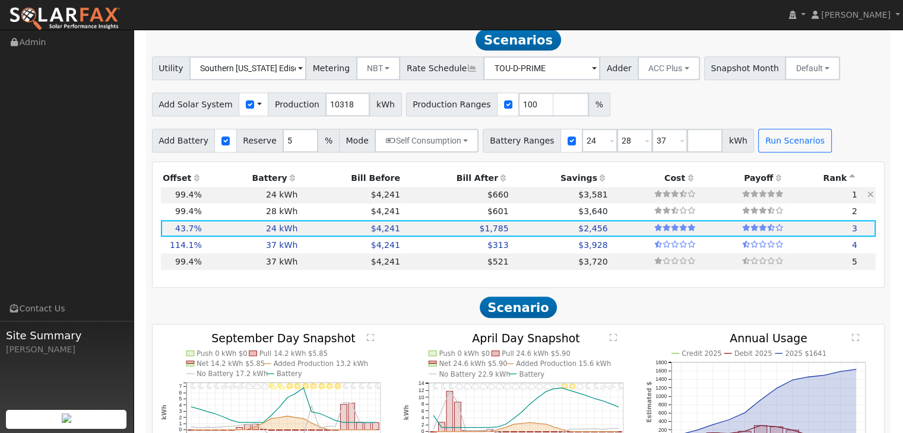
type input "7.2"
type input "$22,320"
type input "$15,336"
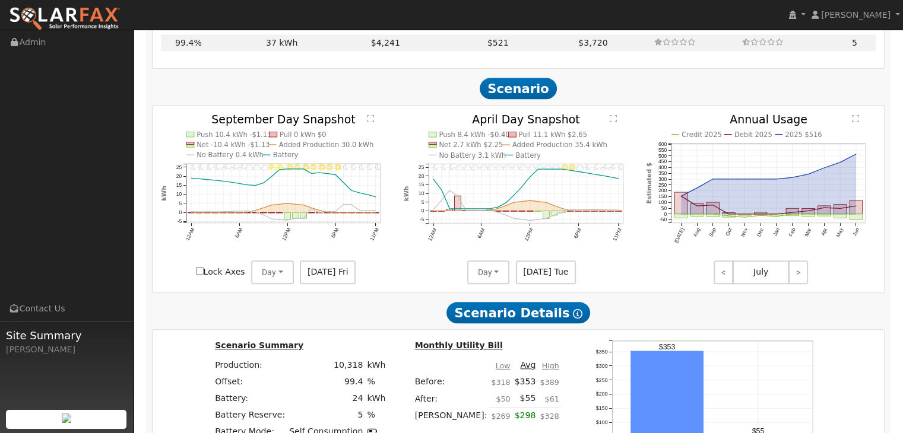
scroll to position [1205, 0]
click at [284, 277] on button "Day" at bounding box center [272, 273] width 43 height 24
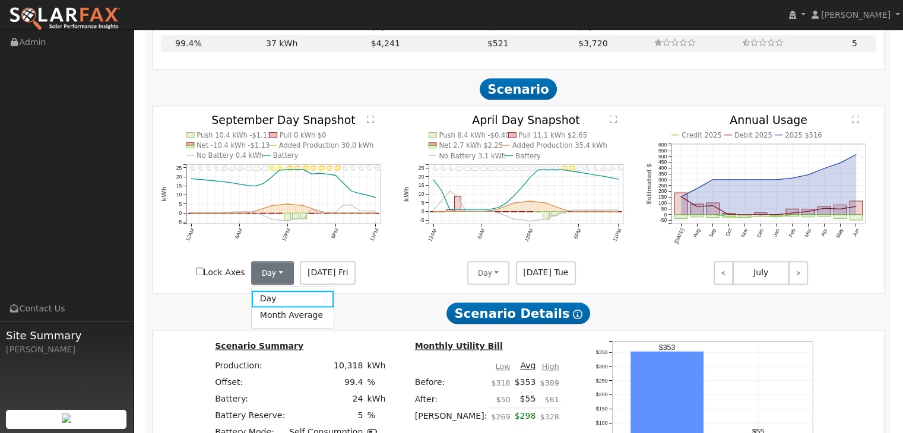
click at [341, 277] on span "[DATE] Fri" at bounding box center [328, 273] width 56 height 24
click at [281, 277] on button "Day" at bounding box center [272, 273] width 43 height 24
click at [289, 319] on link "Month Average" at bounding box center [293, 316] width 83 height 17
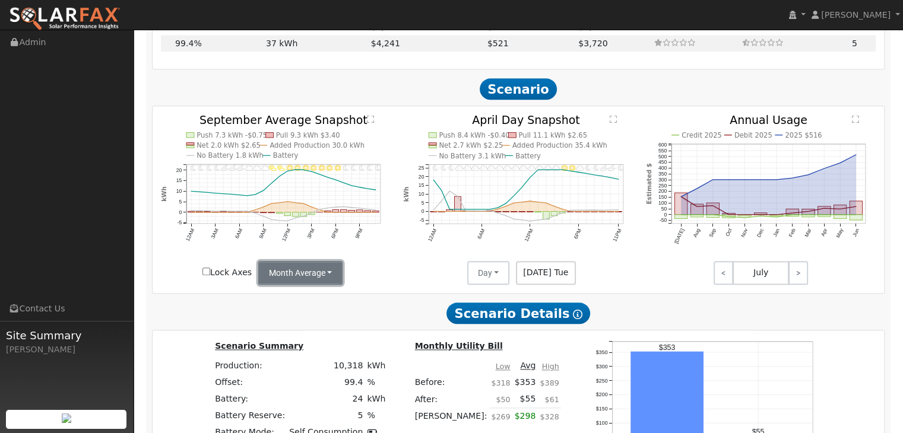
click at [280, 280] on button "Month Average" at bounding box center [300, 273] width 85 height 24
click at [290, 300] on link "Day" at bounding box center [299, 299] width 83 height 17
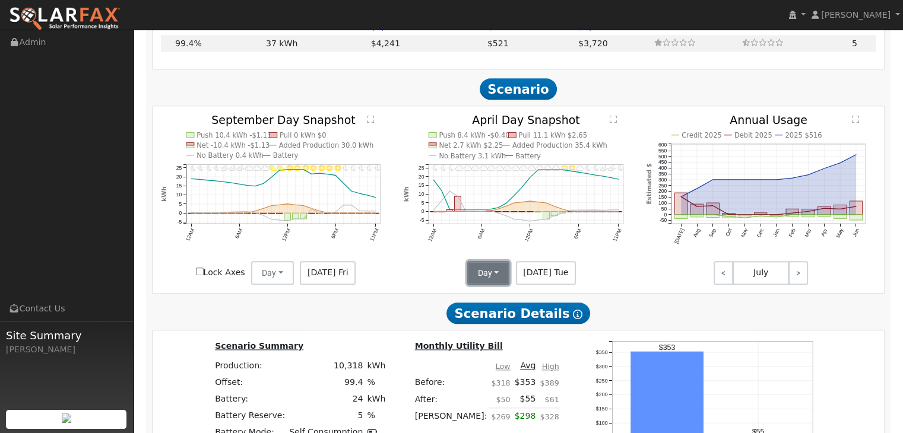
click at [499, 276] on button "Day" at bounding box center [488, 273] width 43 height 24
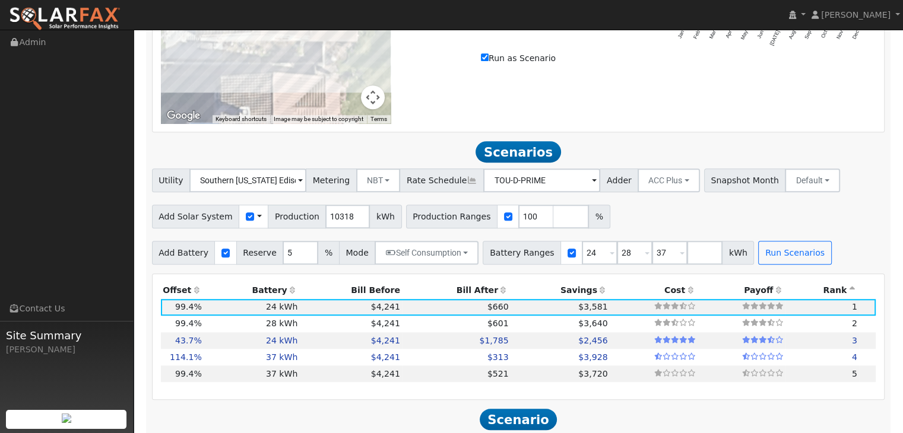
scroll to position [873, 0]
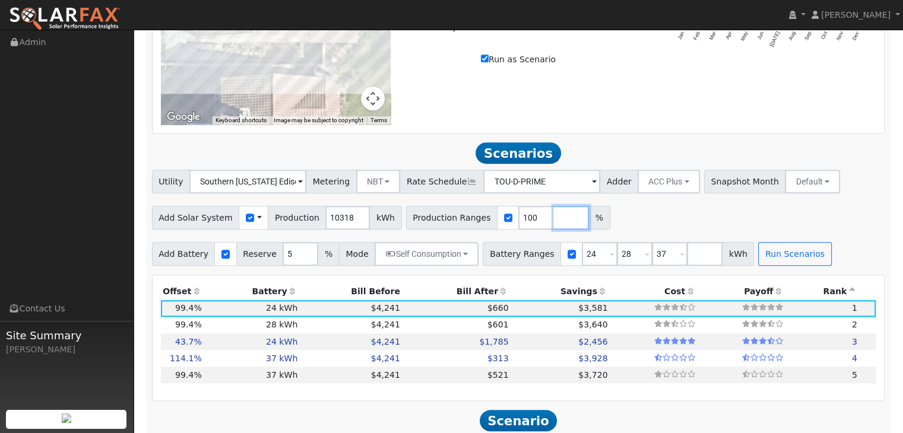
click at [553, 222] on input "number" at bounding box center [571, 218] width 36 height 24
type input "75"
type input "100"
click at [654, 221] on div "Add Solar System Use CSV Data Production 10318 kWh Production Ranges 75 100 %" at bounding box center [519, 216] width 738 height 28
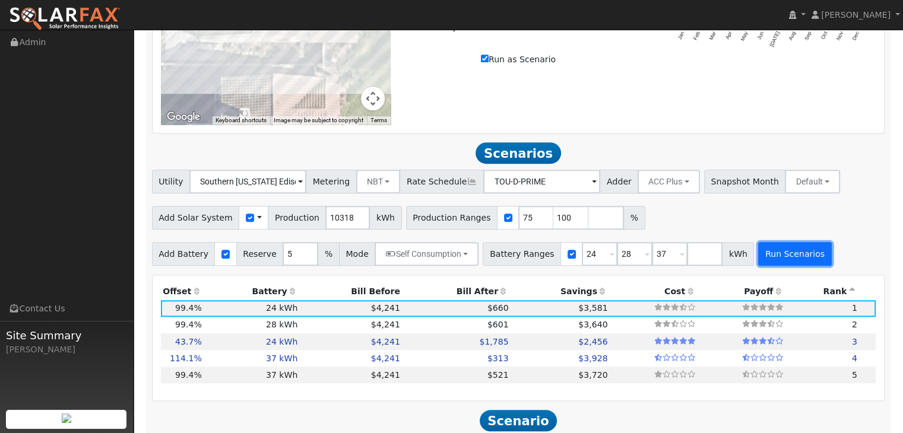
click at [764, 258] on button "Run Scenarios" at bounding box center [794, 254] width 73 height 24
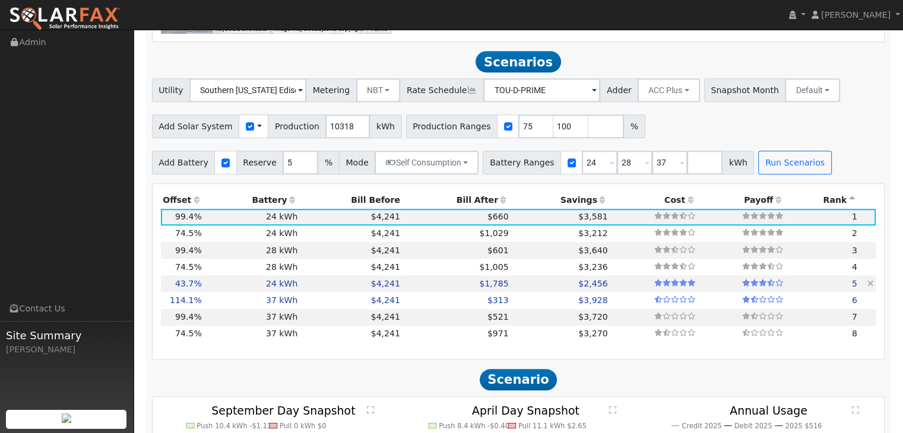
scroll to position [958, 0]
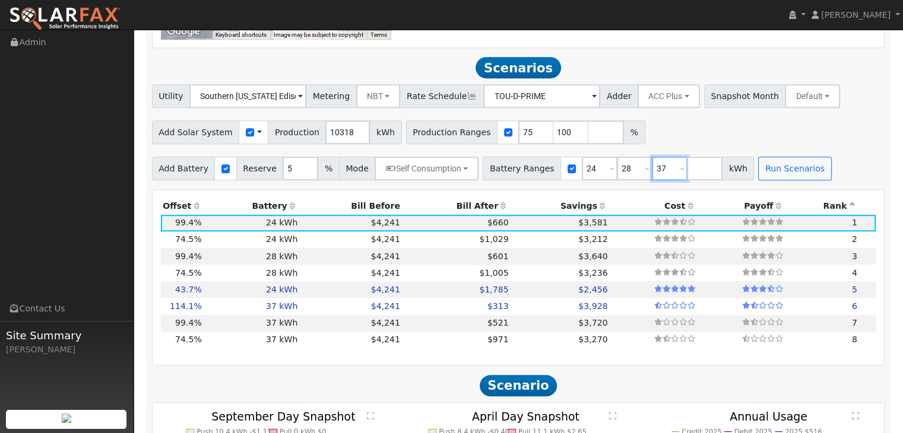
click at [652, 172] on input "37" at bounding box center [670, 169] width 36 height 24
type input "7"
type input "16"
type input "24"
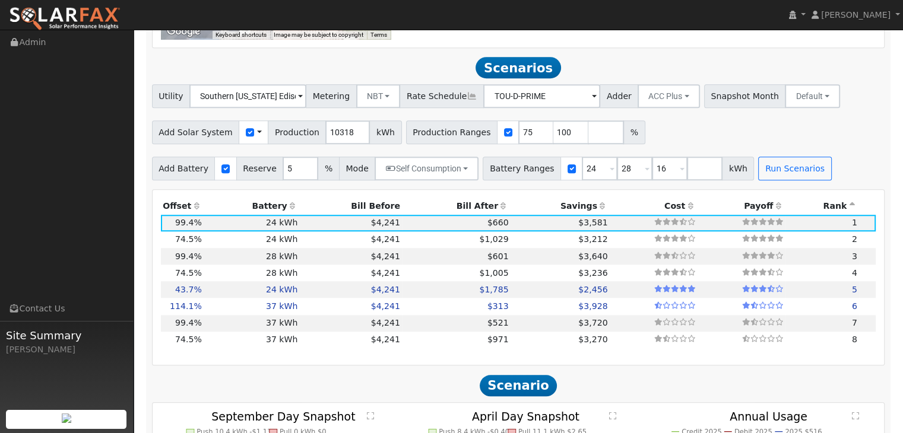
type input "28"
click at [711, 144] on div "Add Solar System Use CSV Data Production 10318 kWh Production Ranges 75 100 %" at bounding box center [519, 130] width 738 height 28
click at [758, 178] on button "Run Scenarios" at bounding box center [794, 169] width 73 height 24
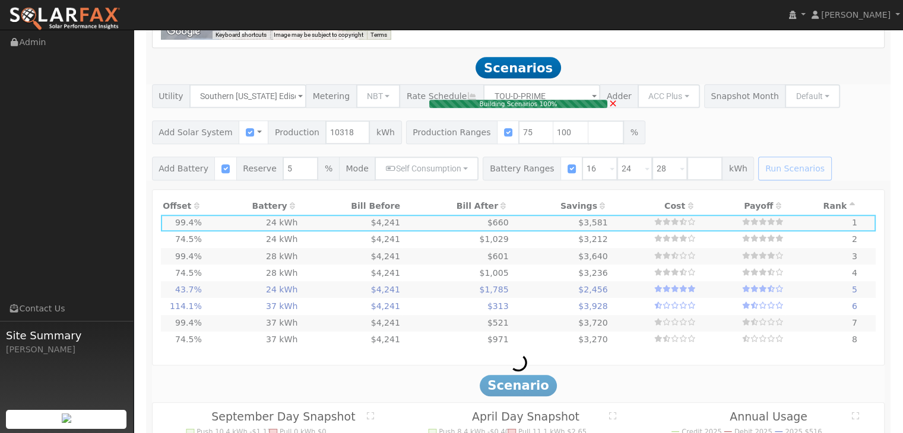
type input "5.2"
type input "$15,992"
type input "$19,200"
type input "$10,558"
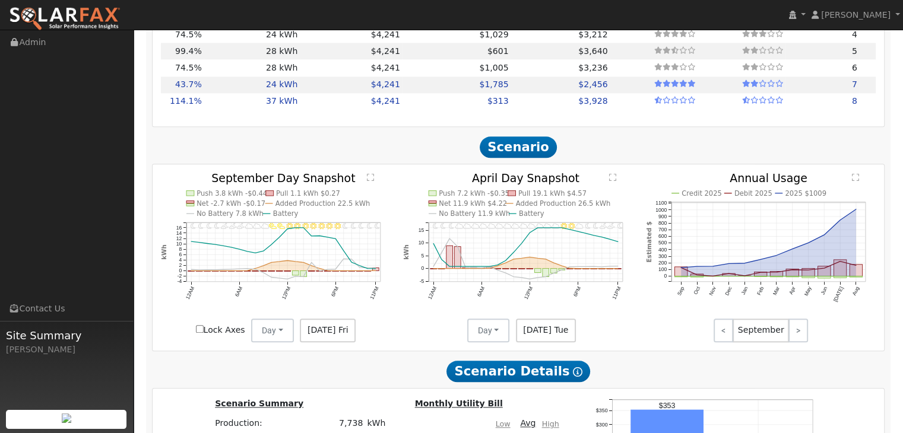
scroll to position [1202, 0]
